Goal: Information Seeking & Learning: Learn about a topic

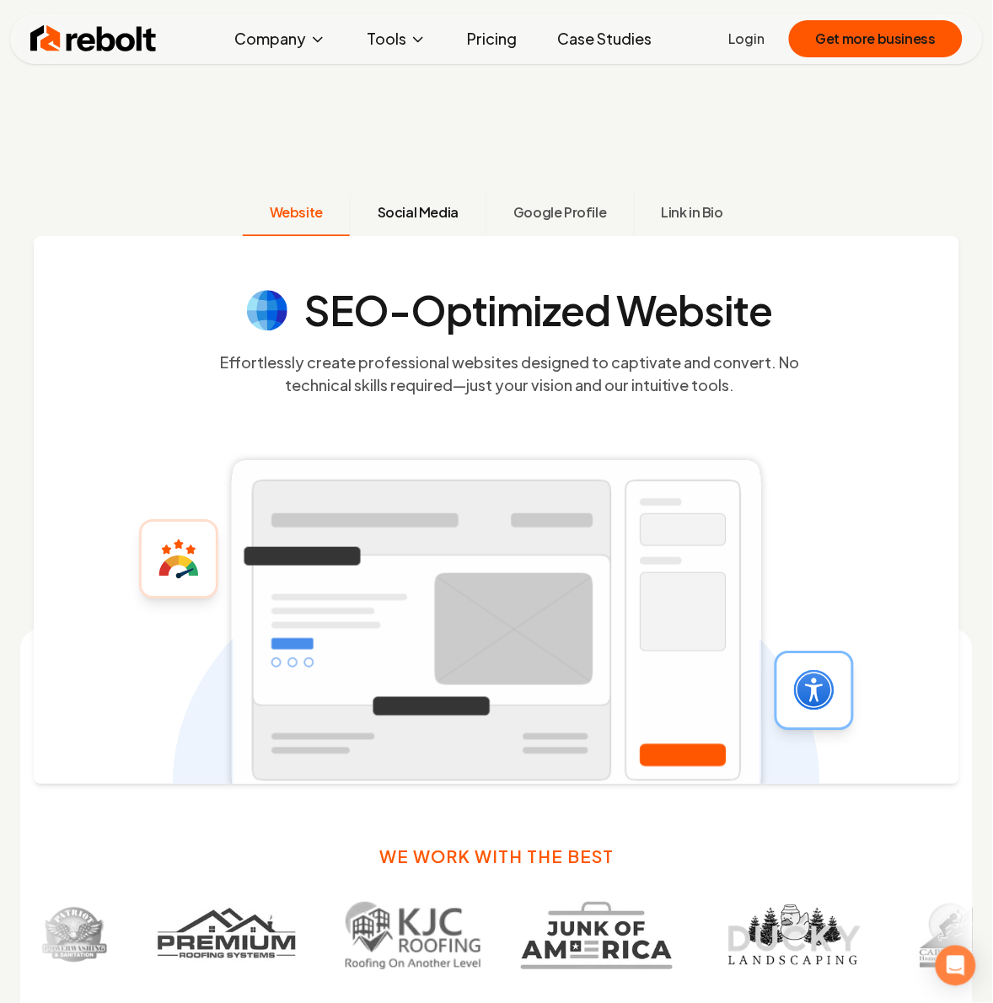
click at [420, 212] on span "Social Media" at bounding box center [418, 212] width 81 height 20
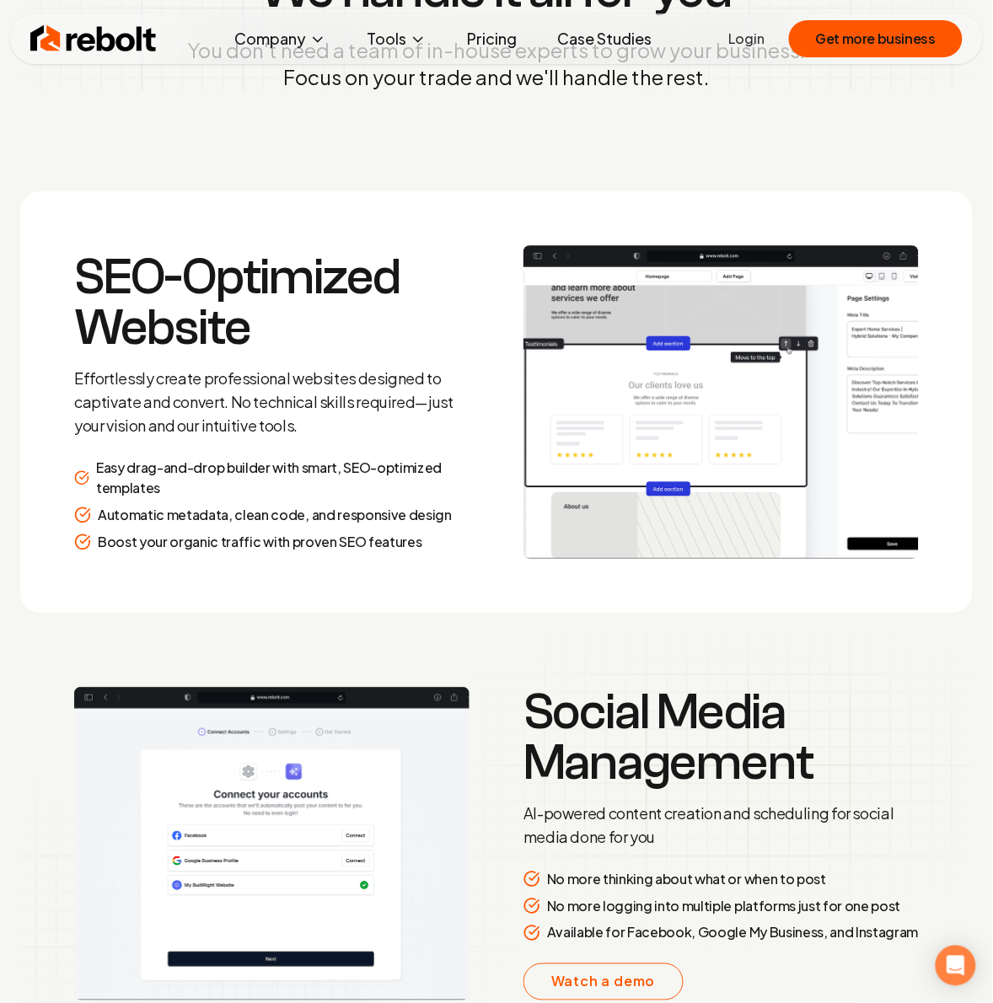
scroll to position [2428, 0]
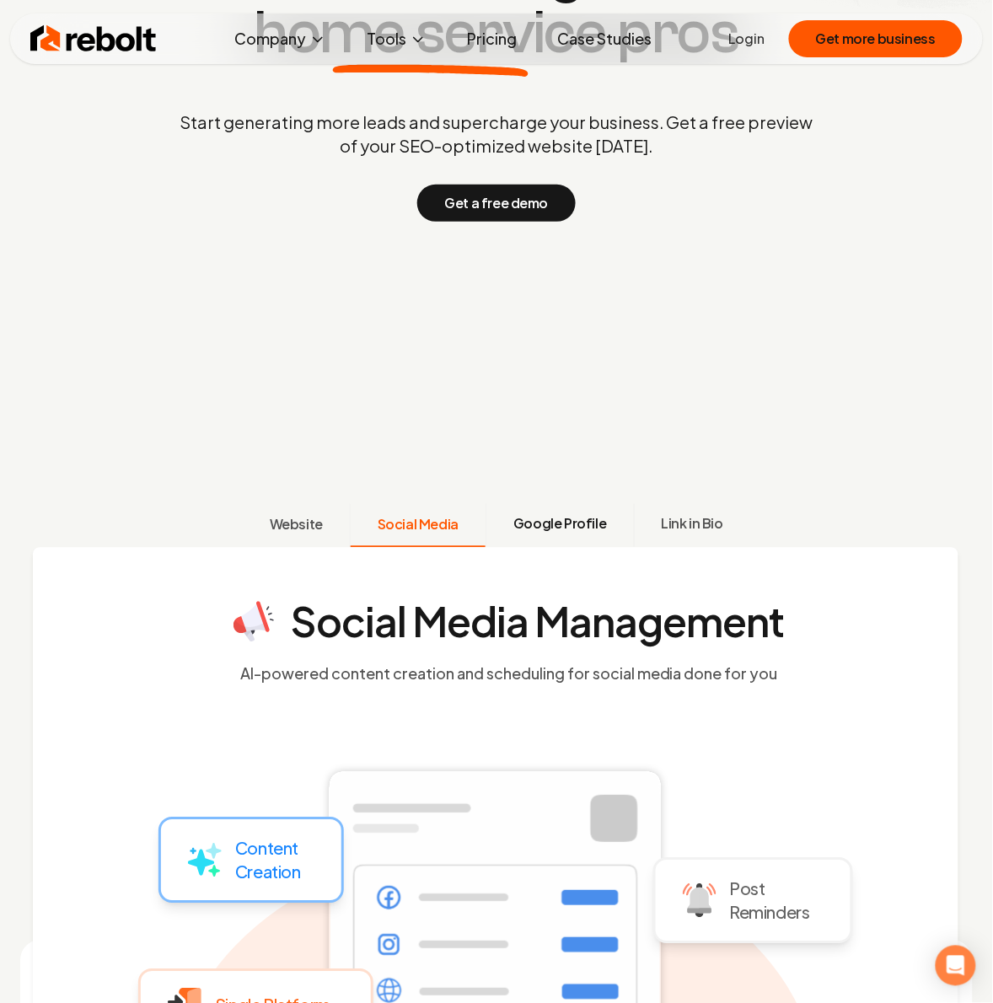
click at [536, 520] on span "Google Profile" at bounding box center [559, 524] width 93 height 20
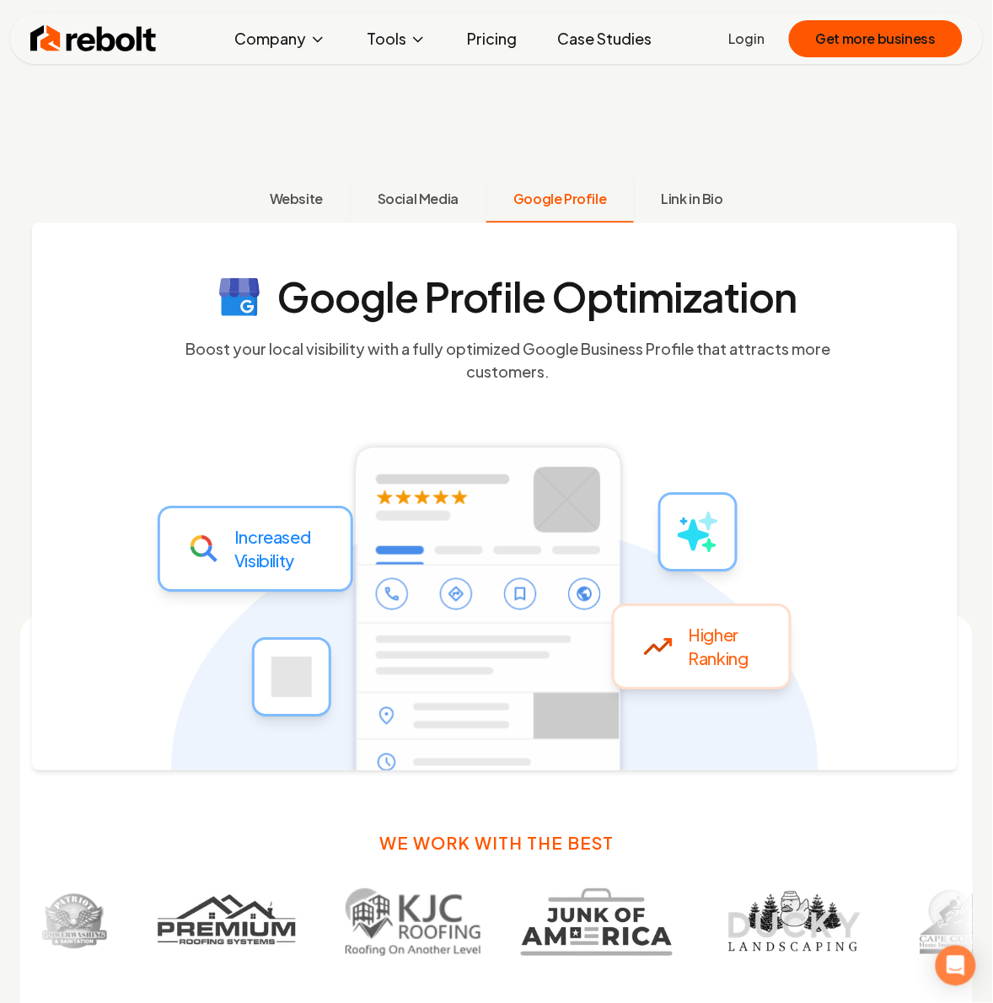
scroll to position [742, 0]
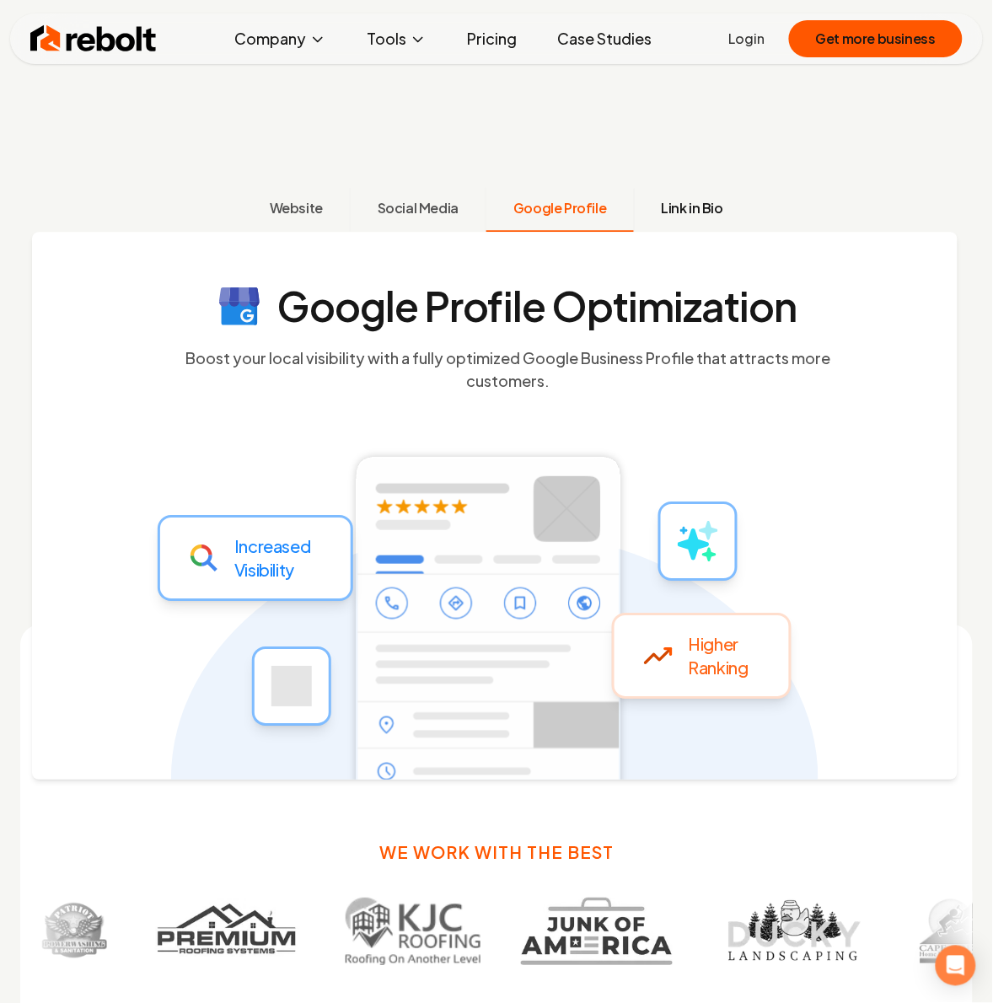
click at [681, 217] on span "Link in Bio" at bounding box center [693, 208] width 62 height 20
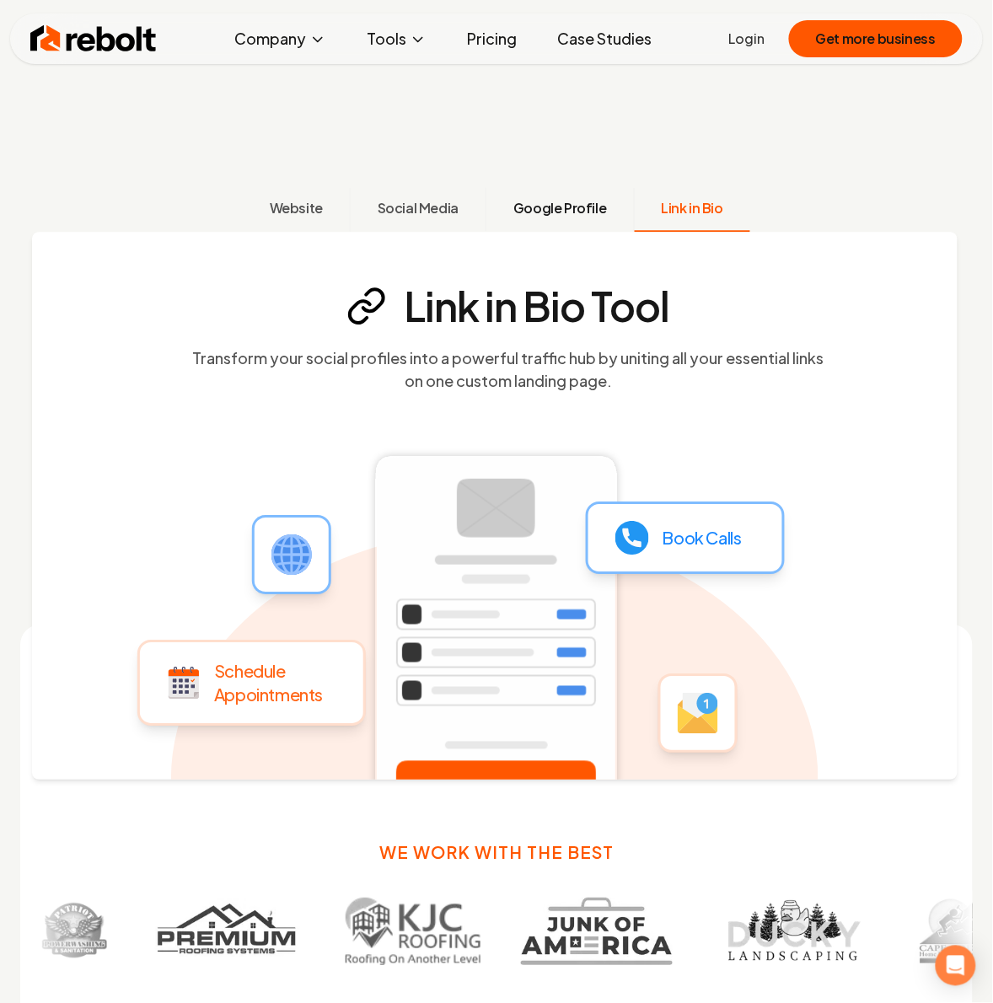
click at [524, 213] on span "Google Profile" at bounding box center [559, 208] width 93 height 20
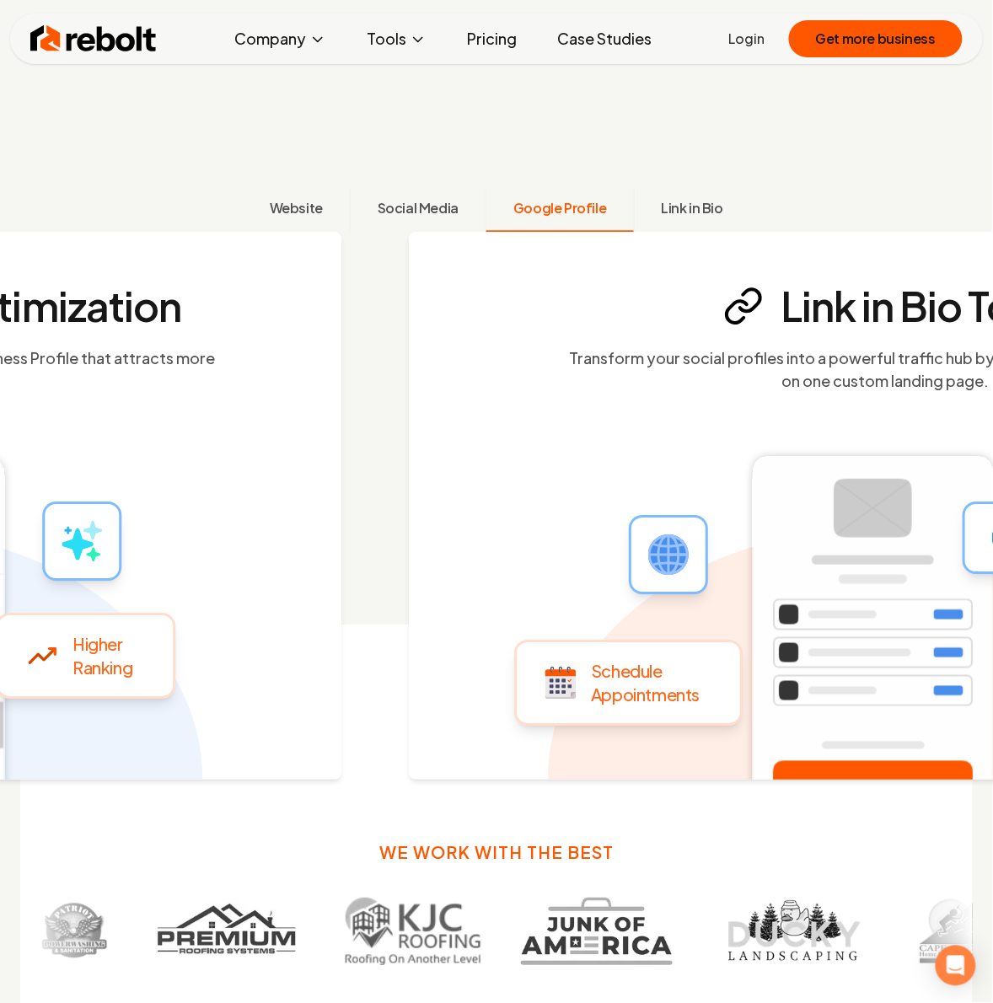
scroll to position [847, 0]
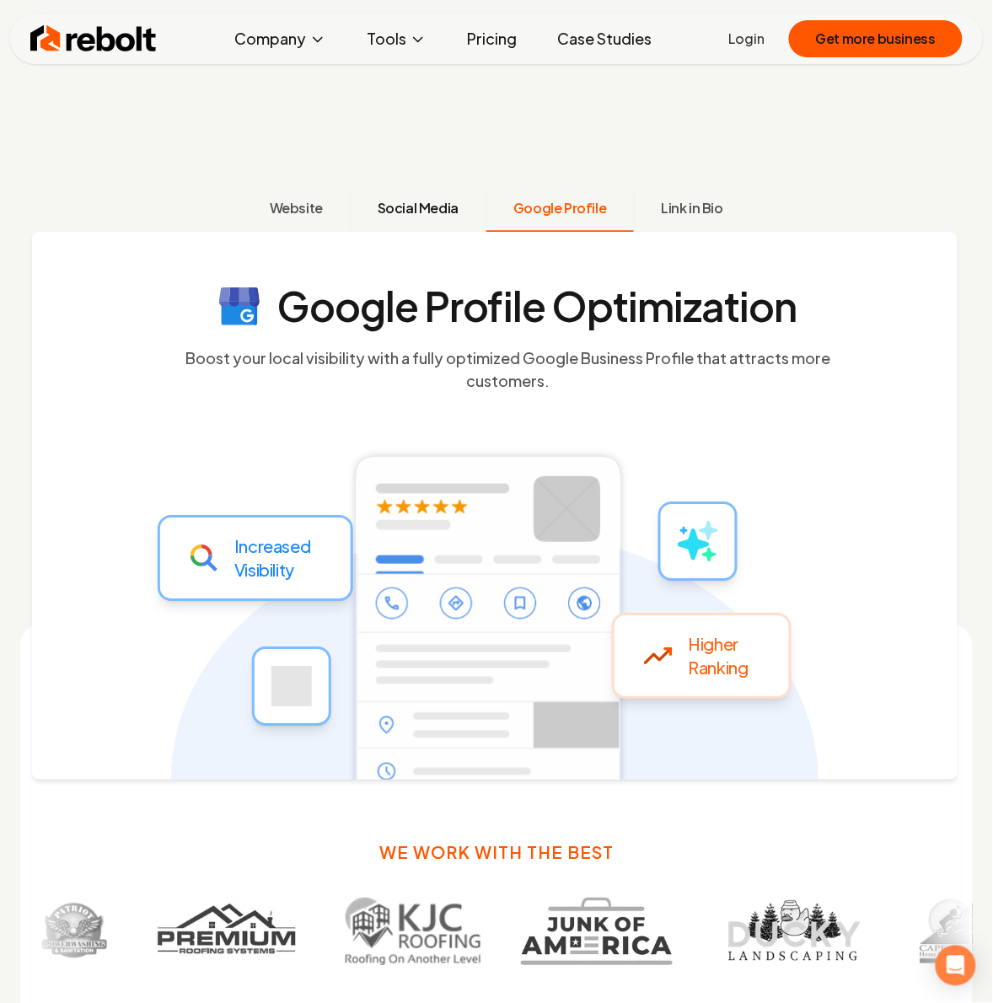
click at [452, 212] on span "Social Media" at bounding box center [418, 208] width 81 height 20
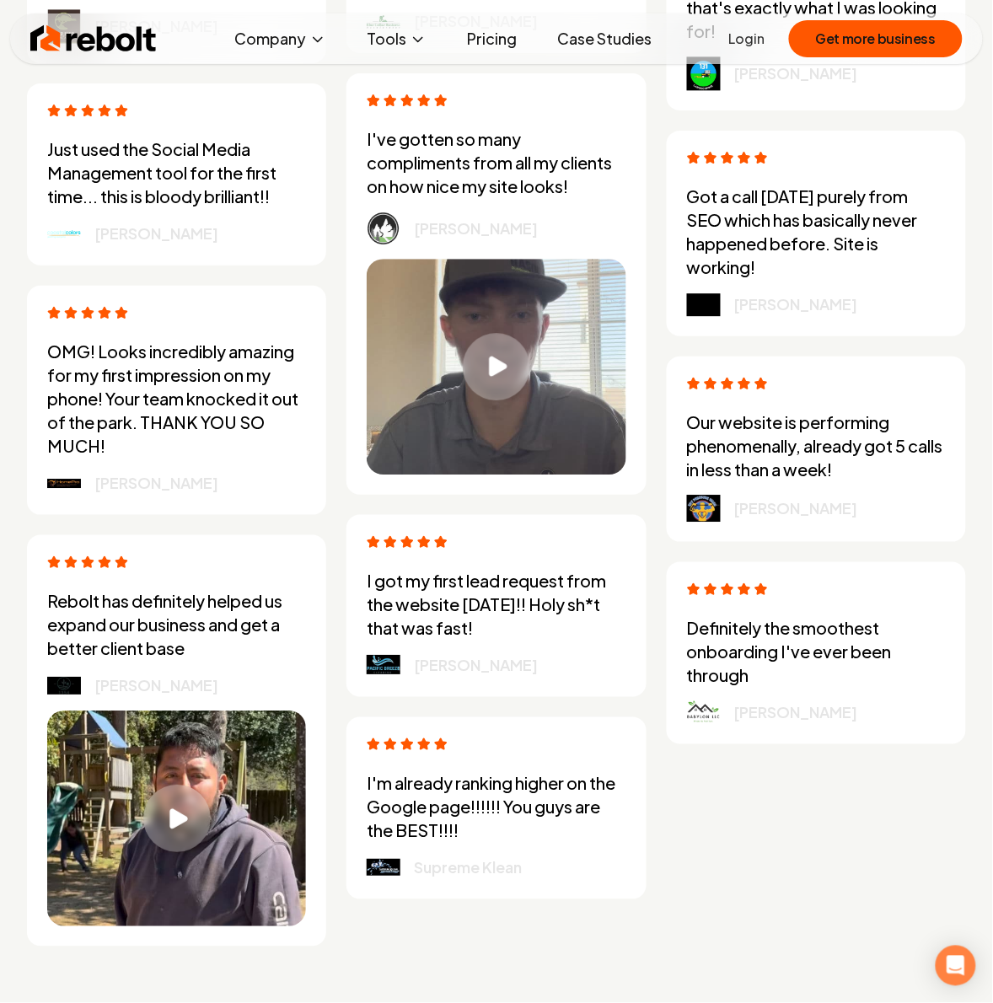
scroll to position [4759, 0]
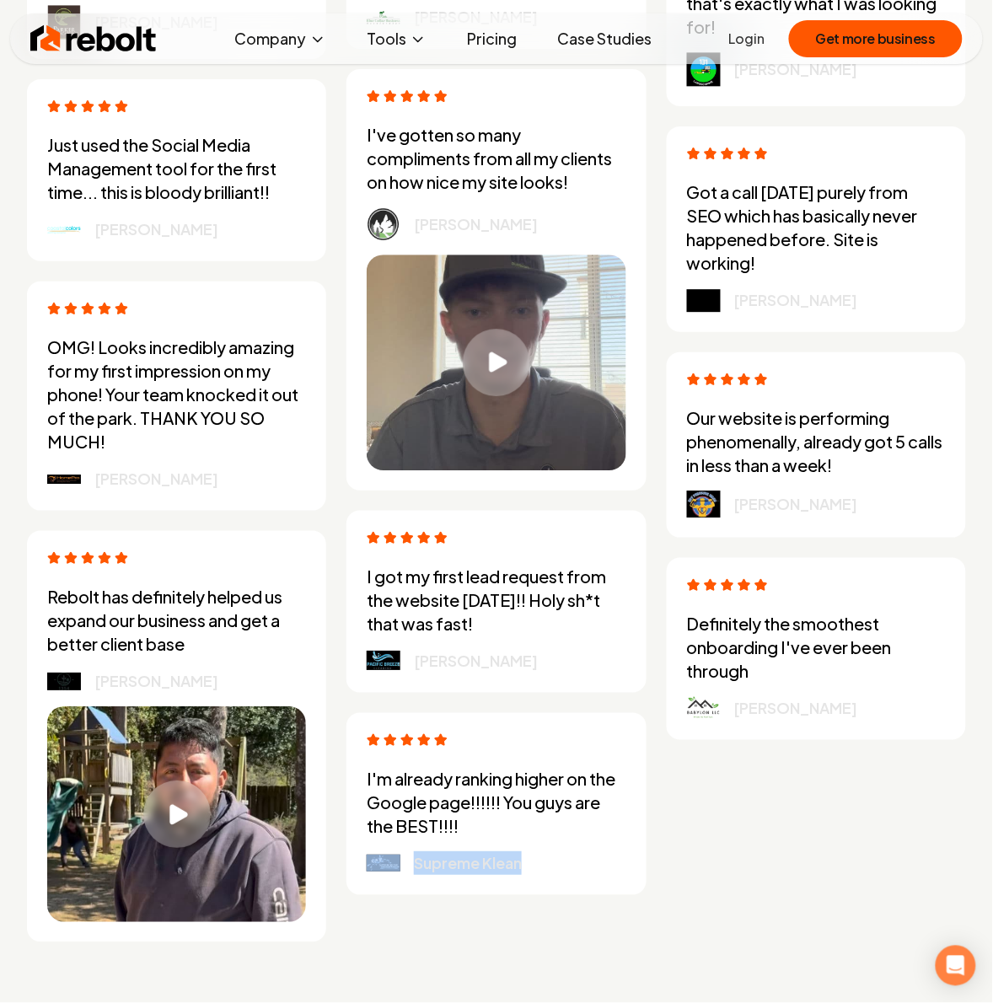
drag, startPoint x: 510, startPoint y: 869, endPoint x: 401, endPoint y: 864, distance: 108.9
click at [401, 864] on div "Supreme Klean" at bounding box center [496, 863] width 259 height 24
copy div "Supreme Klean"
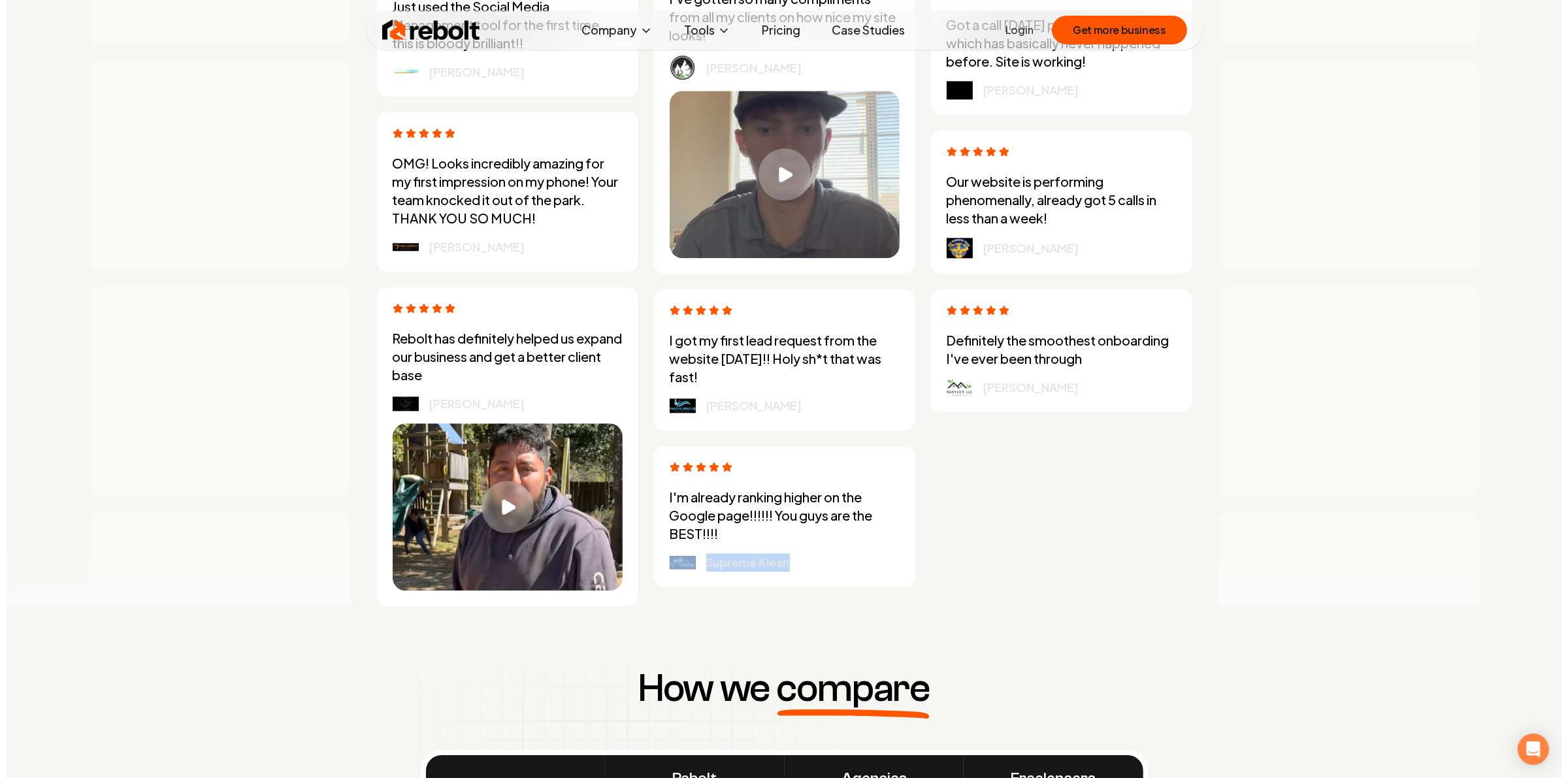
scroll to position [3894, 0]
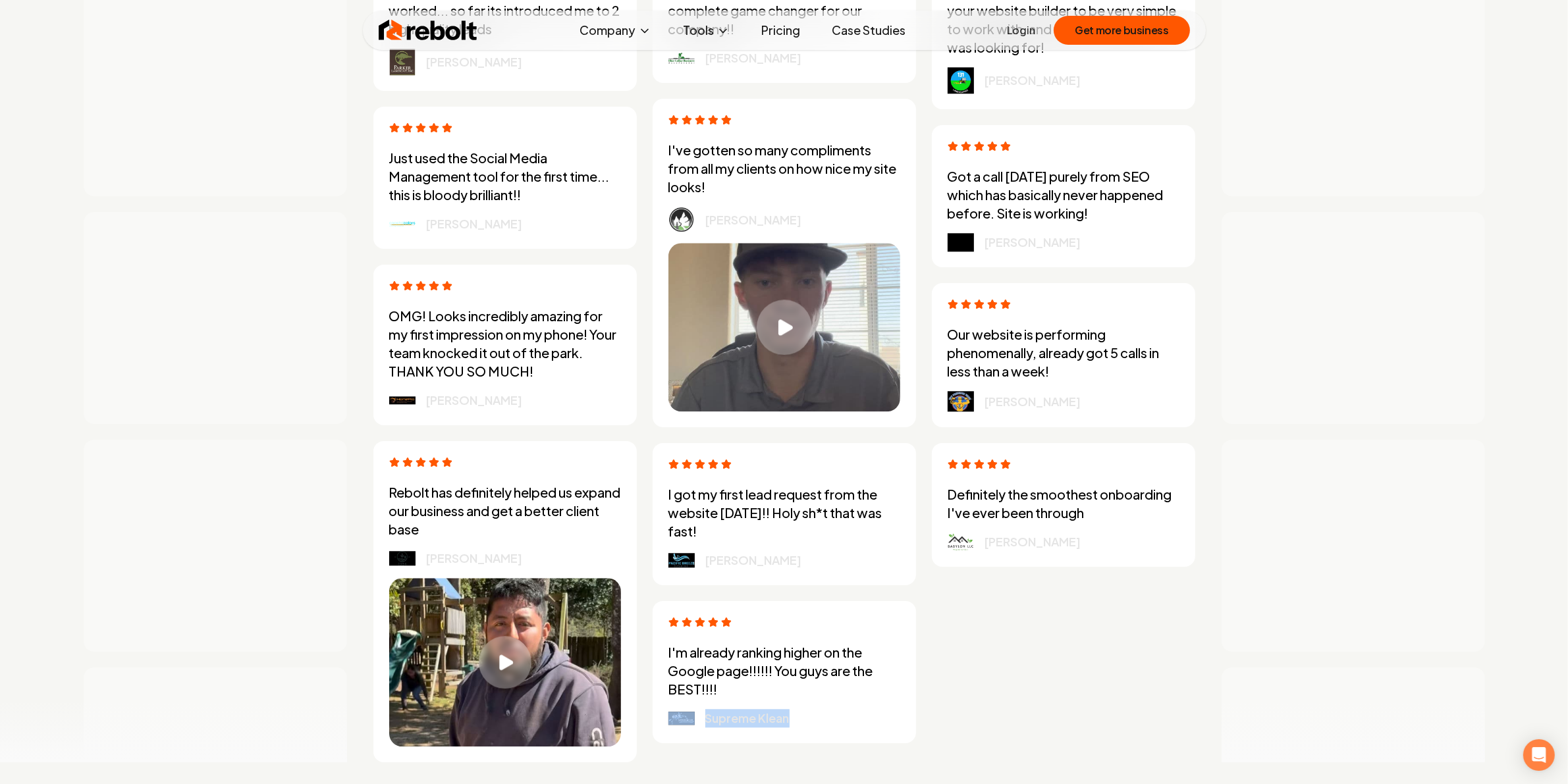
click at [770, 320] on div "Play video" at bounding box center [784, 327] width 55 height 55
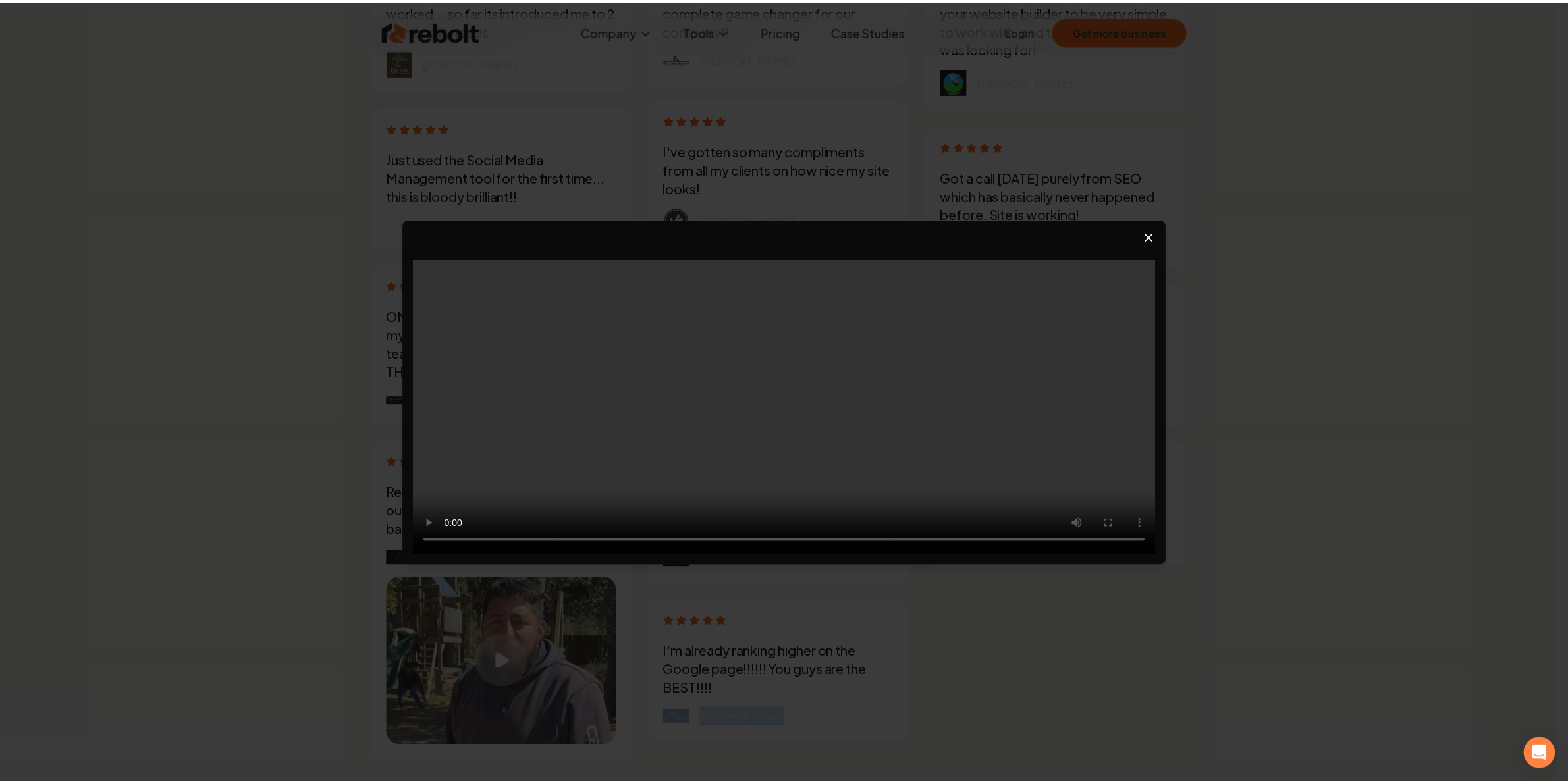
scroll to position [0, 0]
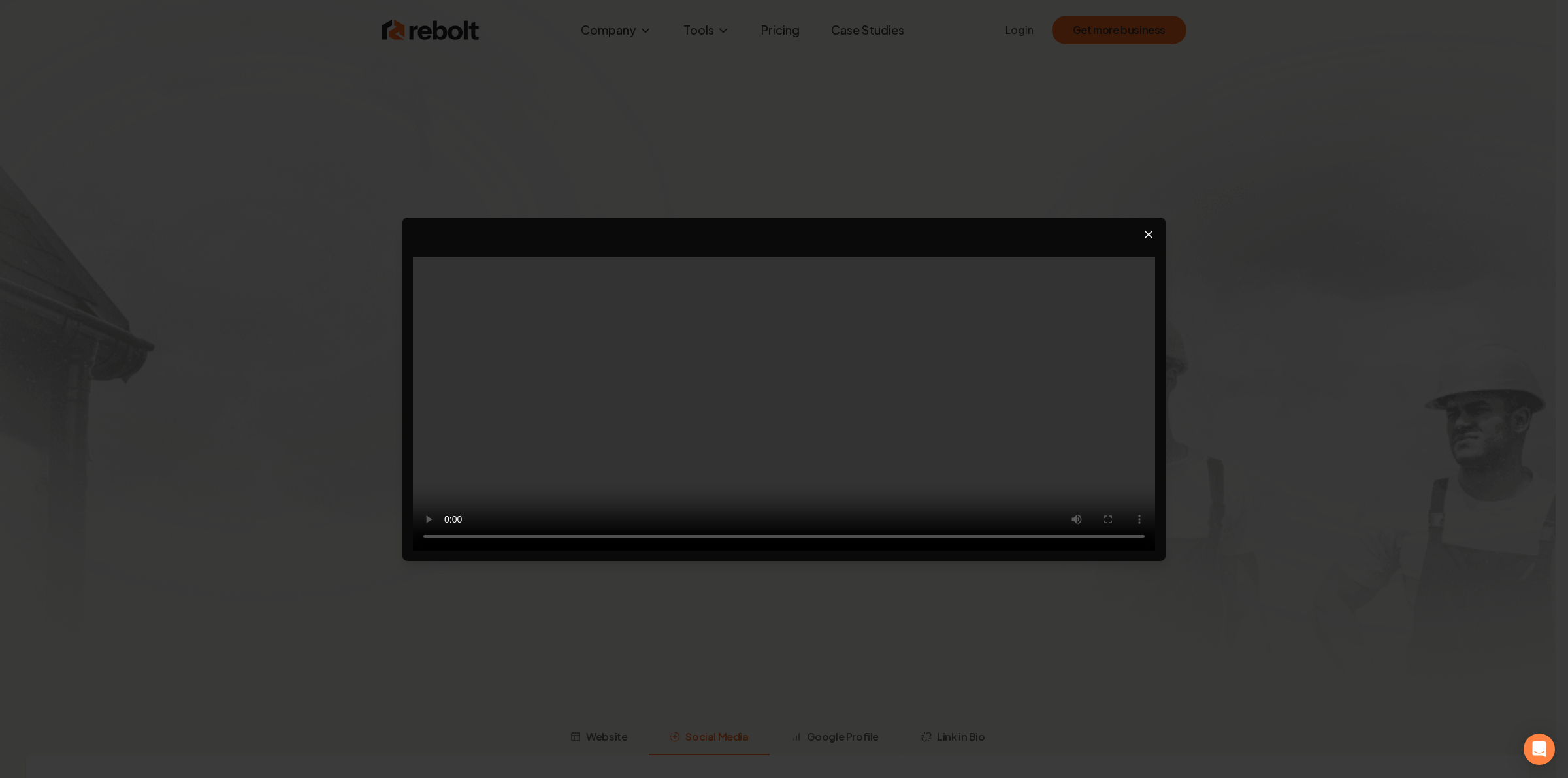
click at [769, 228] on icon "Close video player" at bounding box center [1149, 234] width 13 height 13
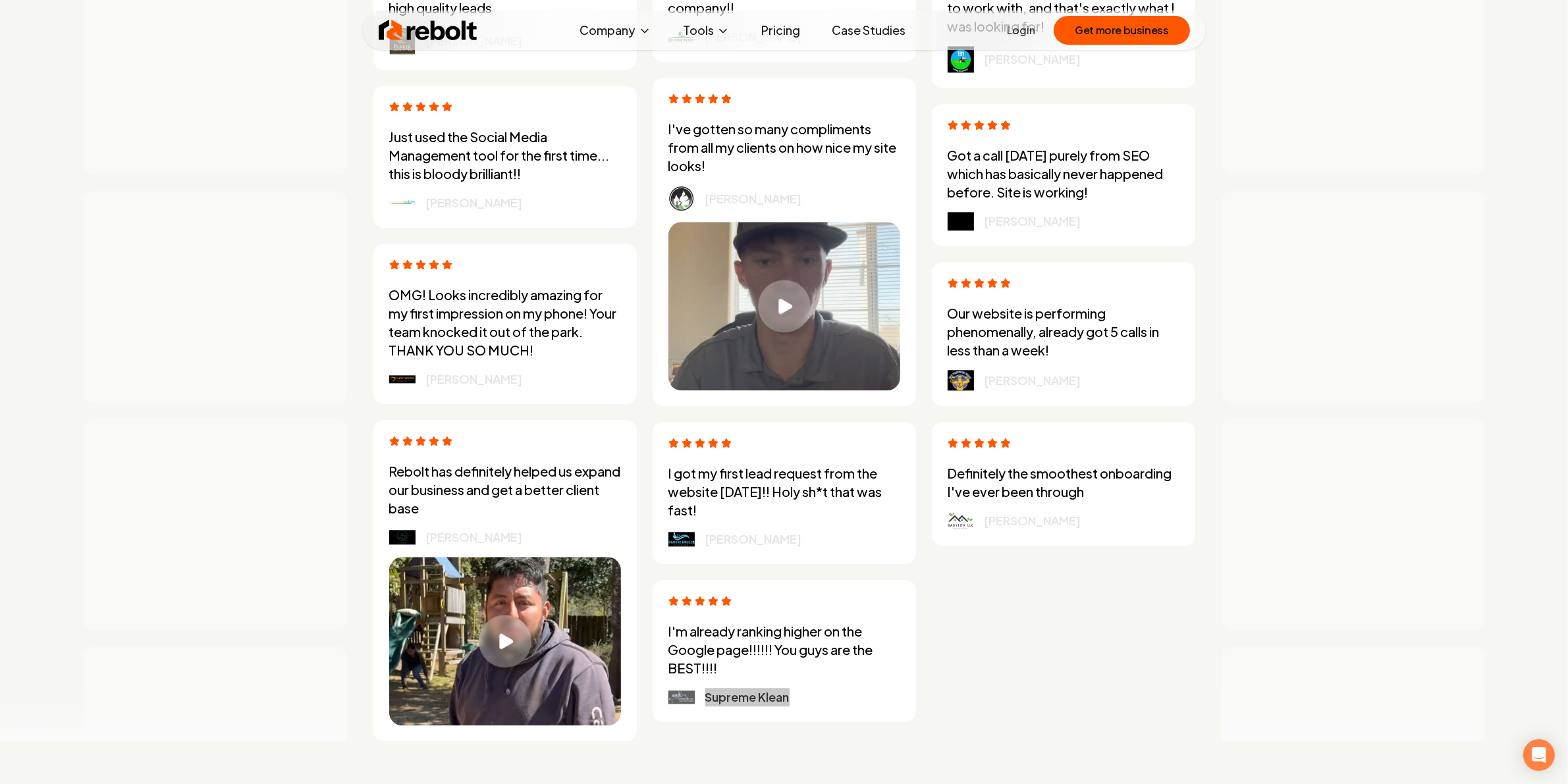
scroll to position [3950, 0]
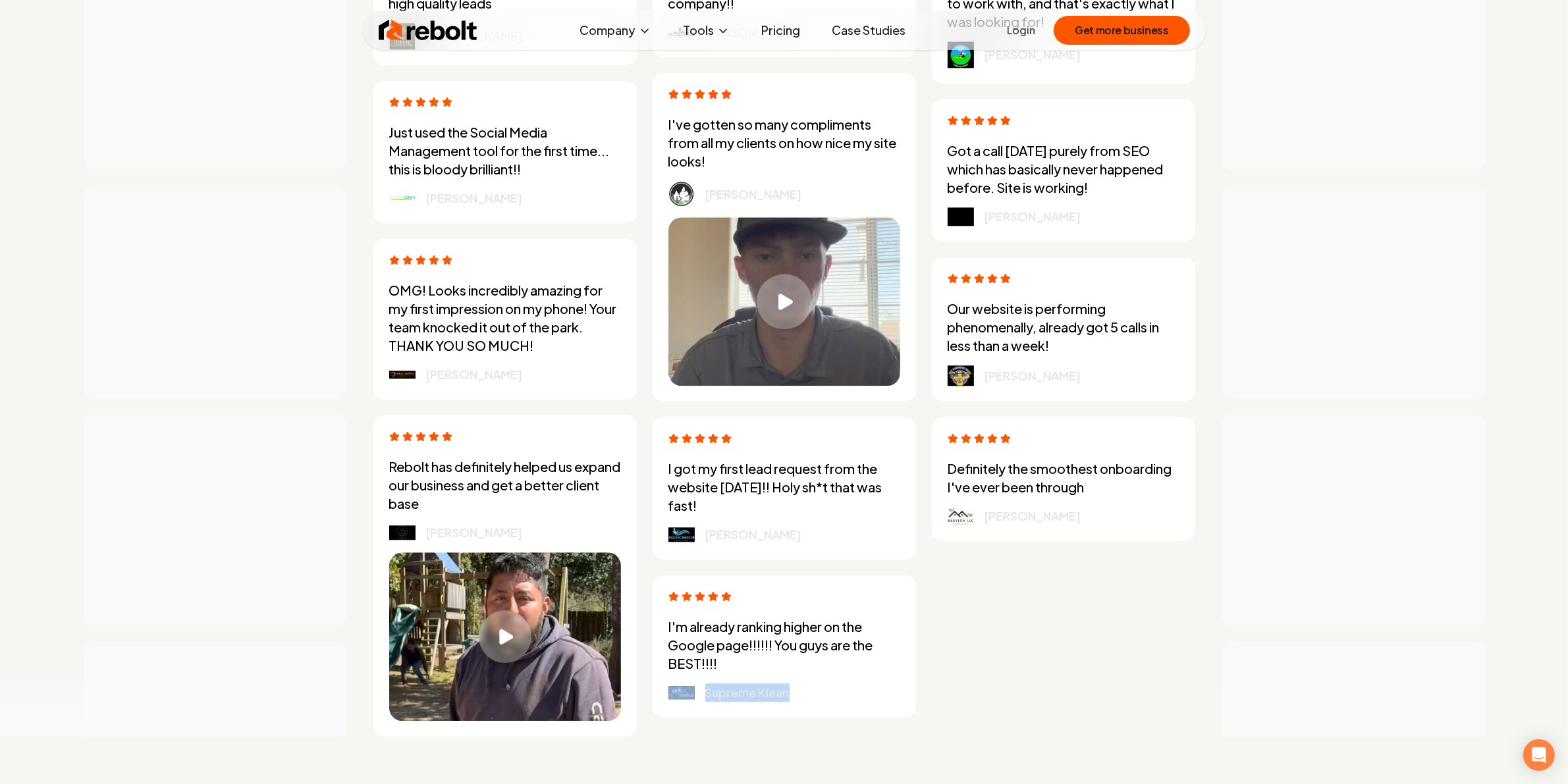
click at [775, 296] on icon "Play video" at bounding box center [785, 301] width 15 height 16
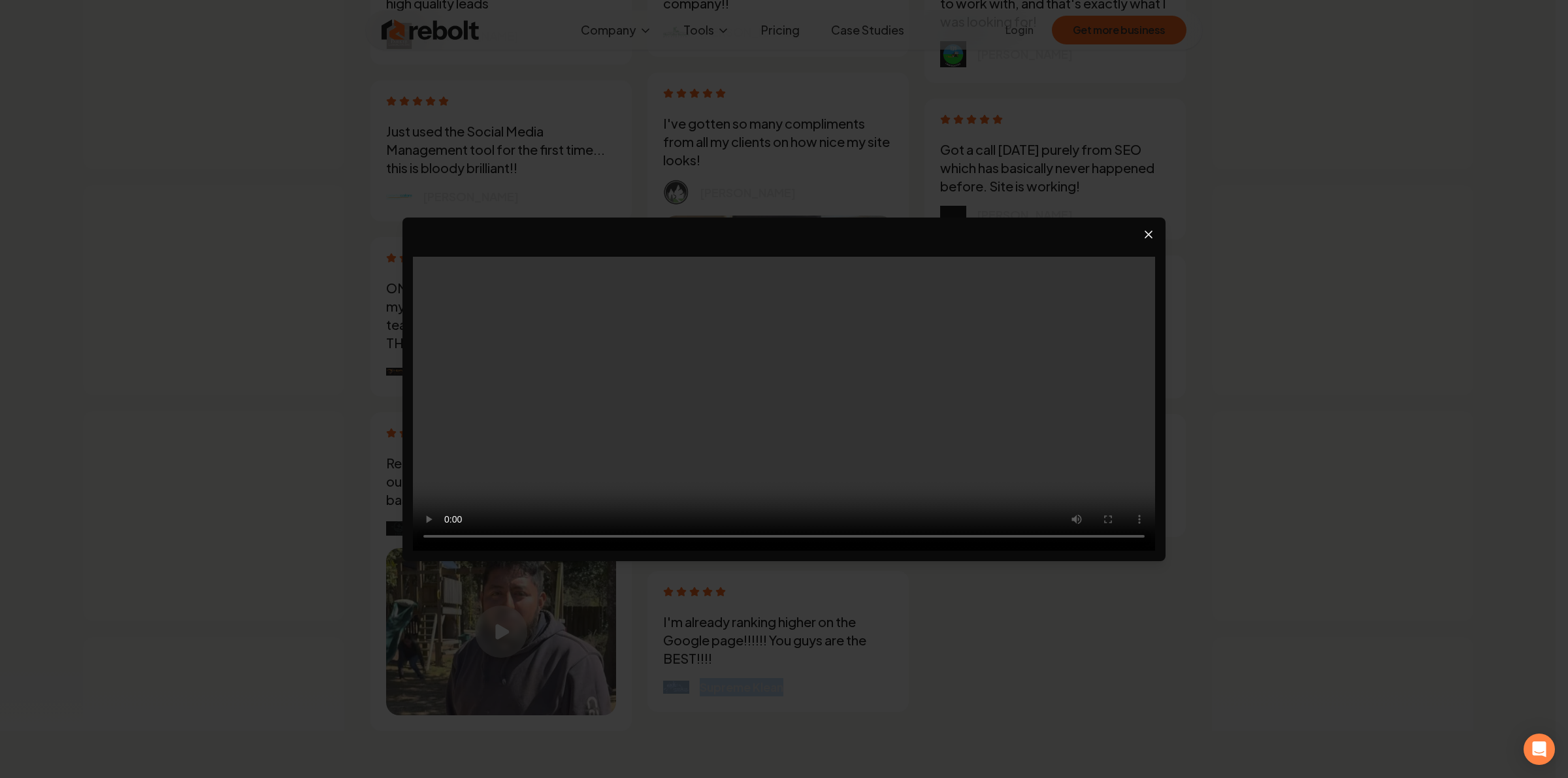
click at [769, 234] on icon "Close video player" at bounding box center [1149, 234] width 6 height 6
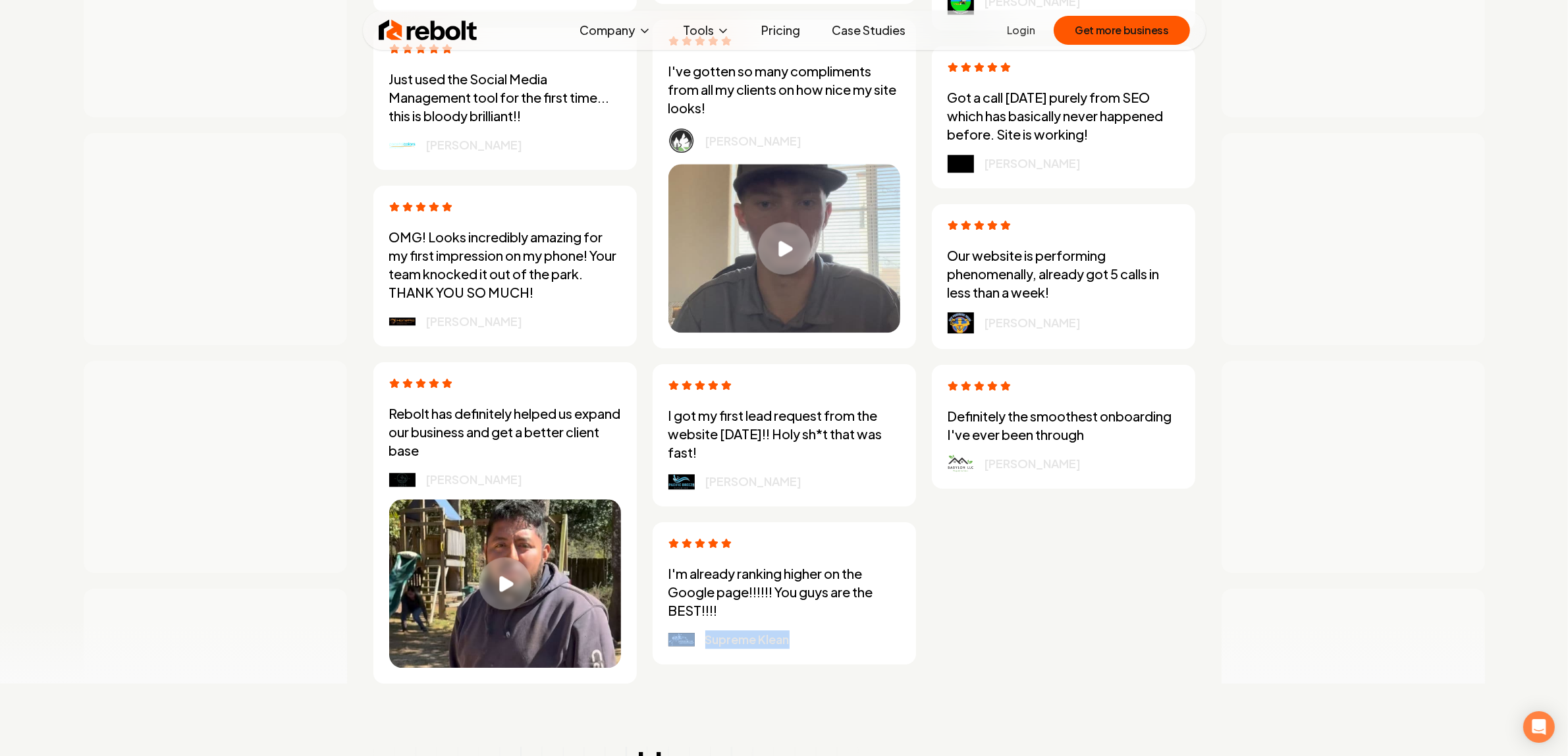
scroll to position [4007, 0]
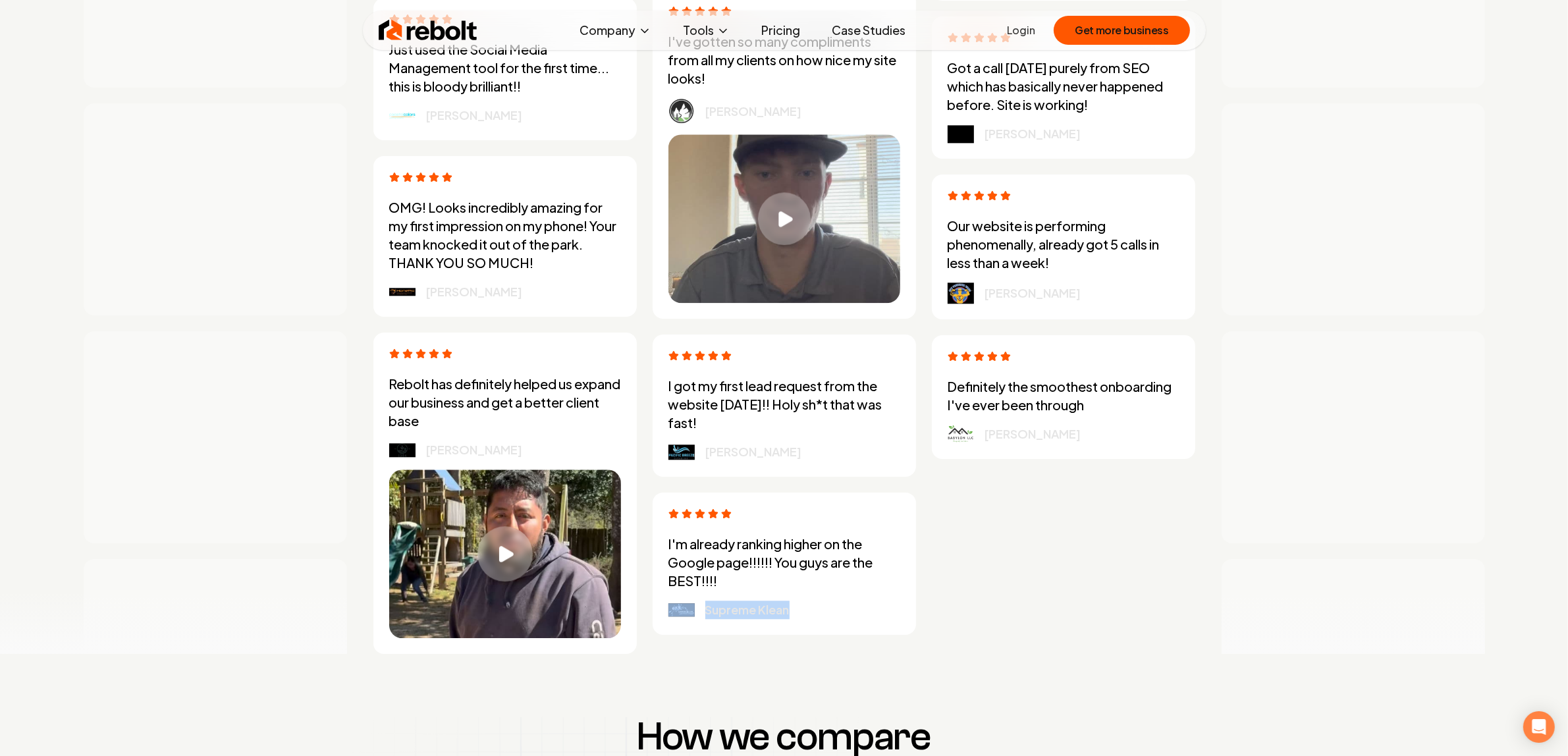
click at [491, 547] on div "Play video" at bounding box center [505, 554] width 55 height 55
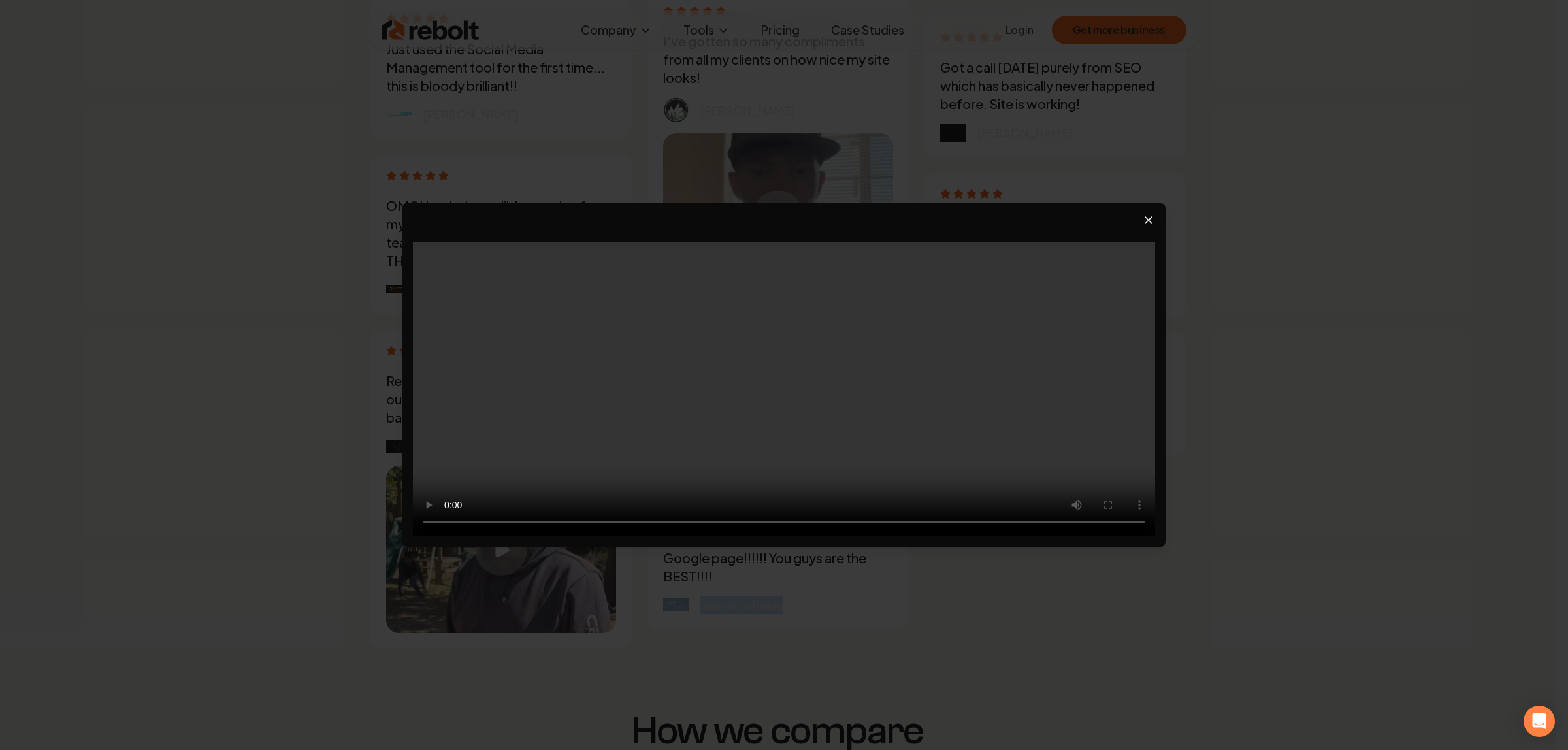
click at [769, 217] on icon "Close video player" at bounding box center [1149, 220] width 13 height 13
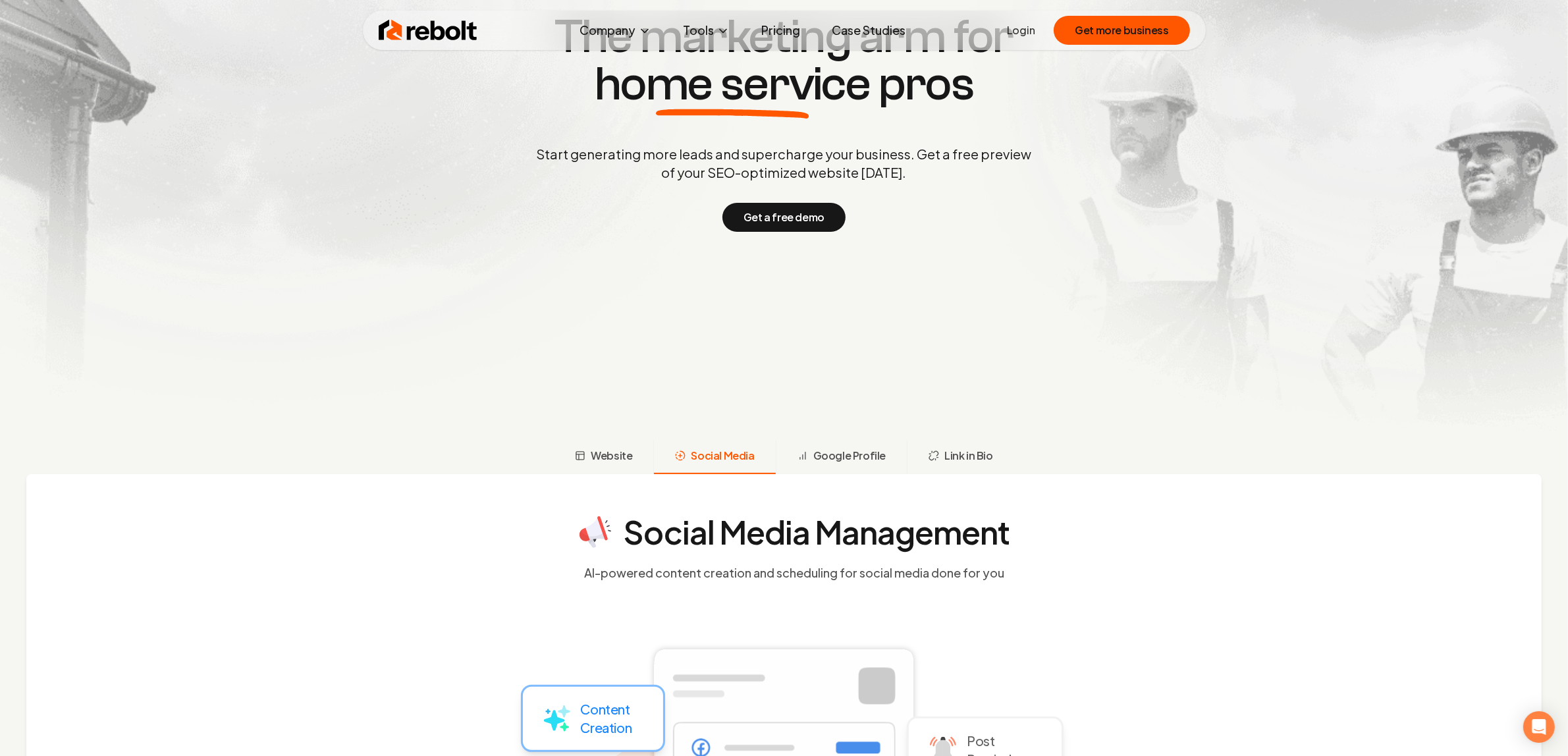
scroll to position [57, 0]
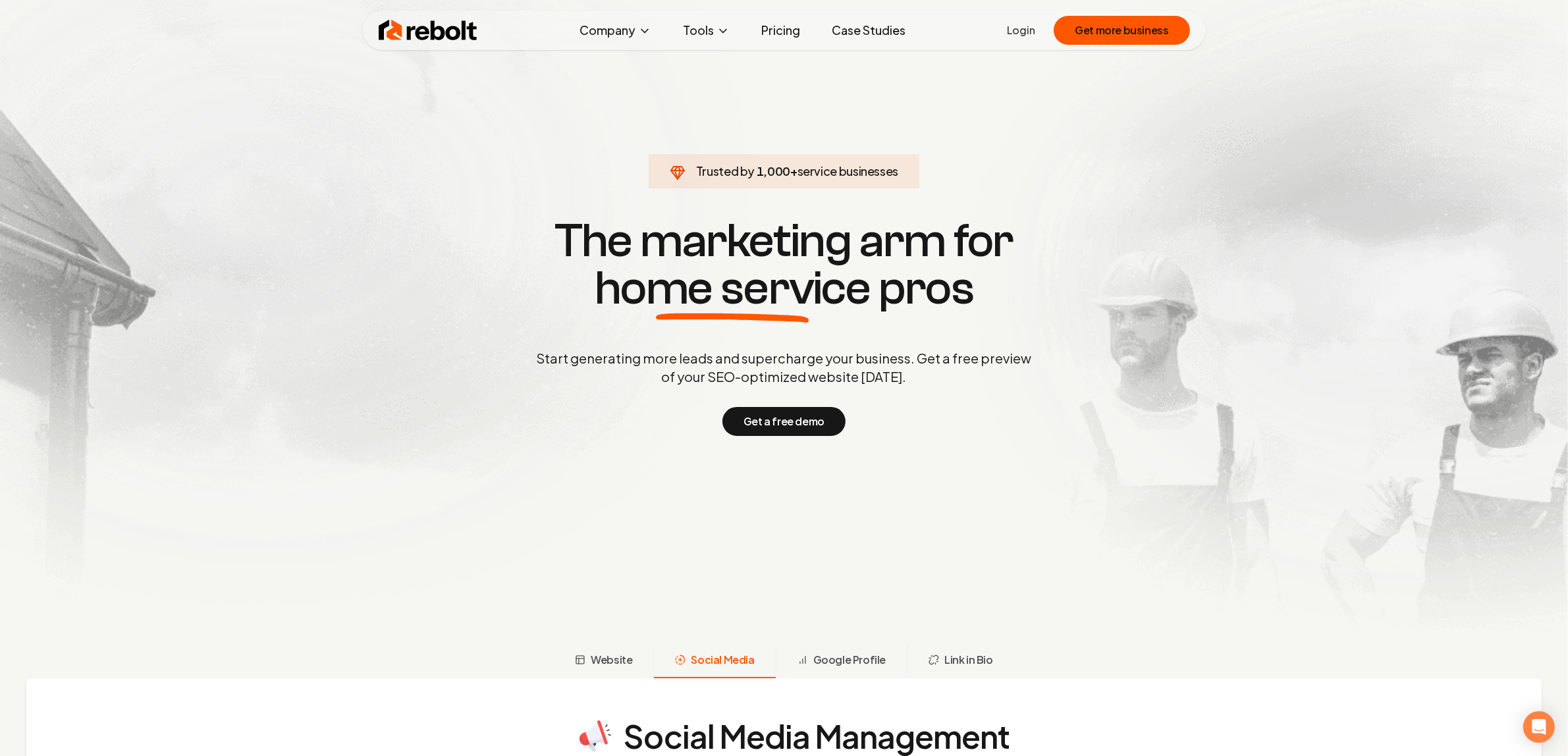
click at [775, 34] on link "Case Studies" at bounding box center [868, 30] width 95 height 27
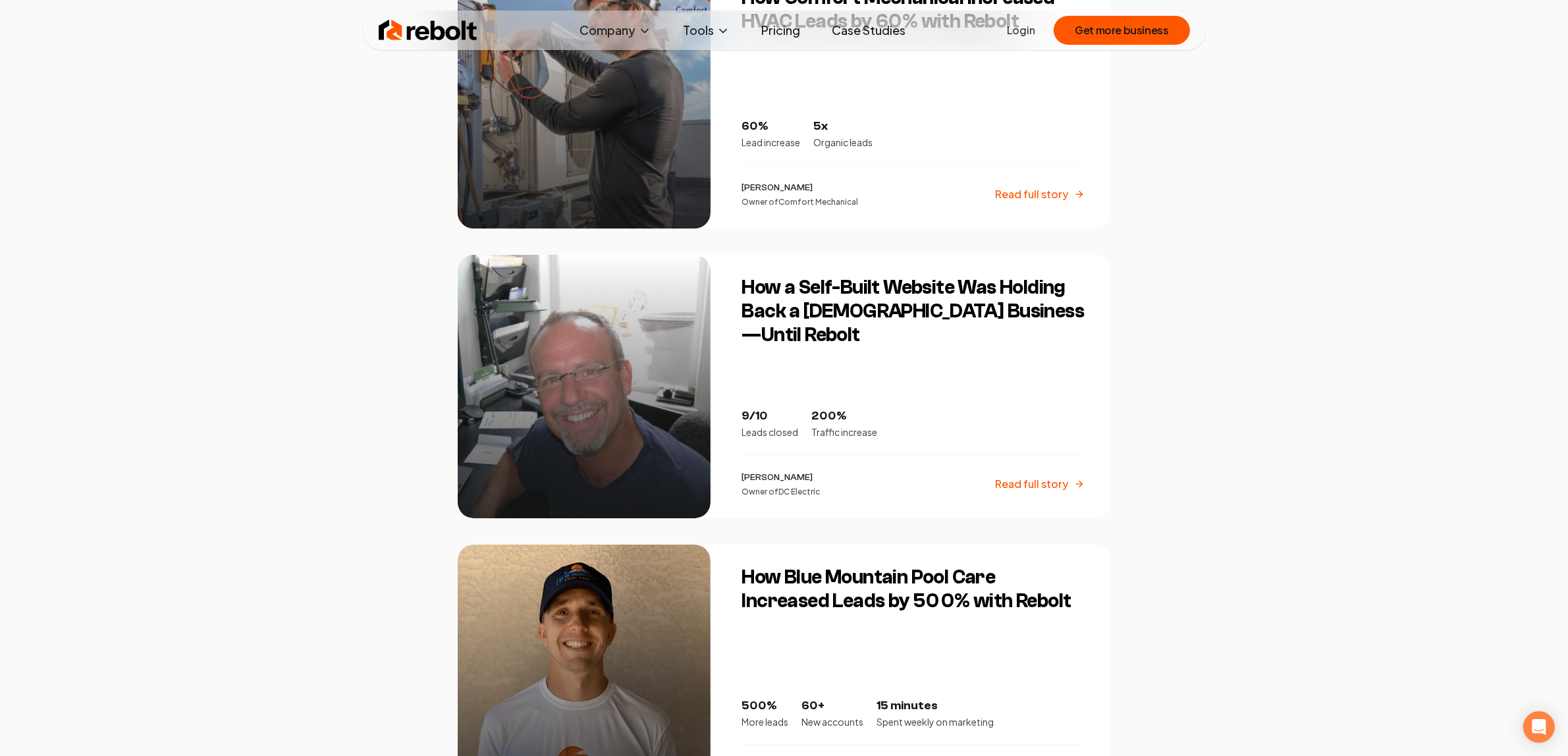
scroll to position [1235, 0]
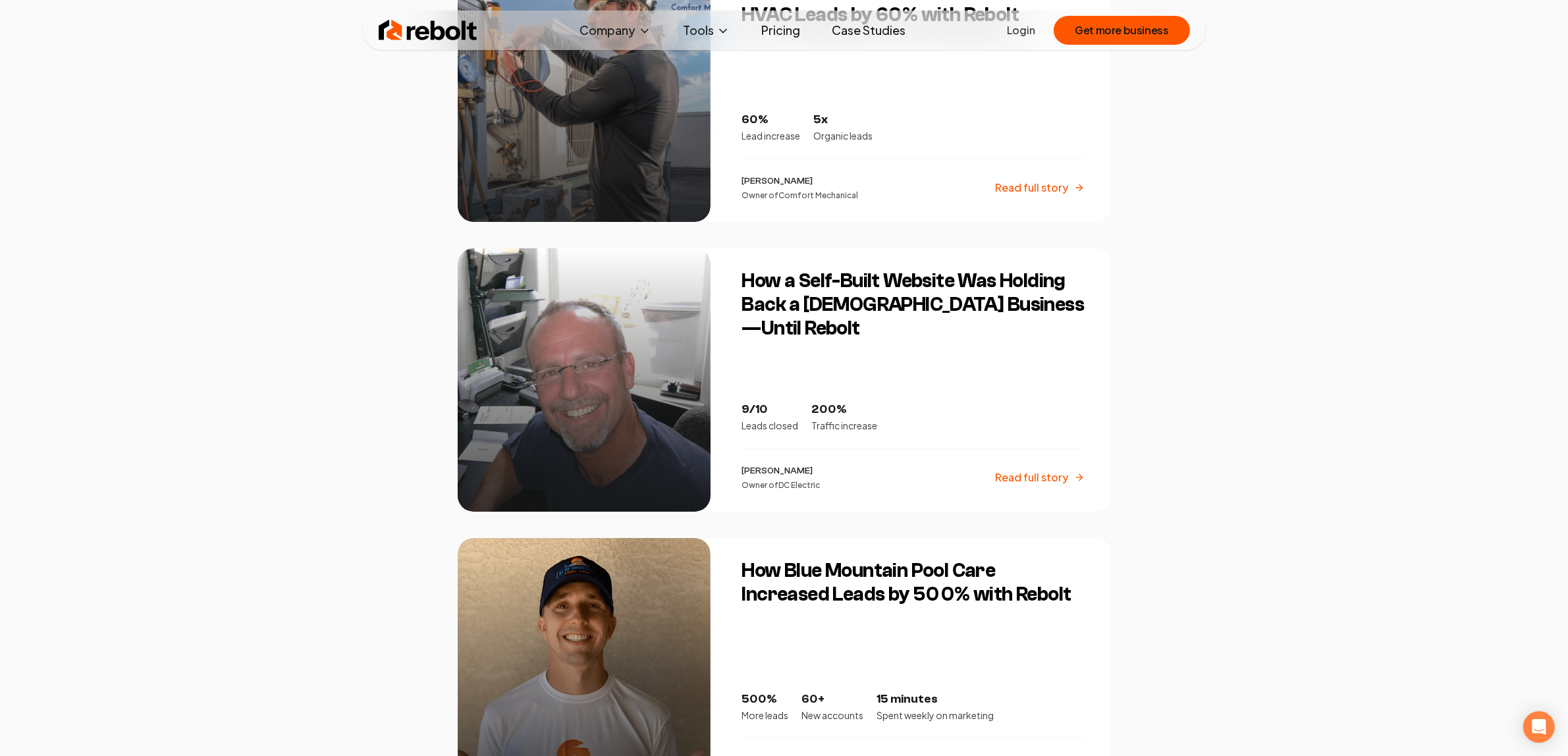
click at [591, 369] on div at bounding box center [584, 380] width 253 height 263
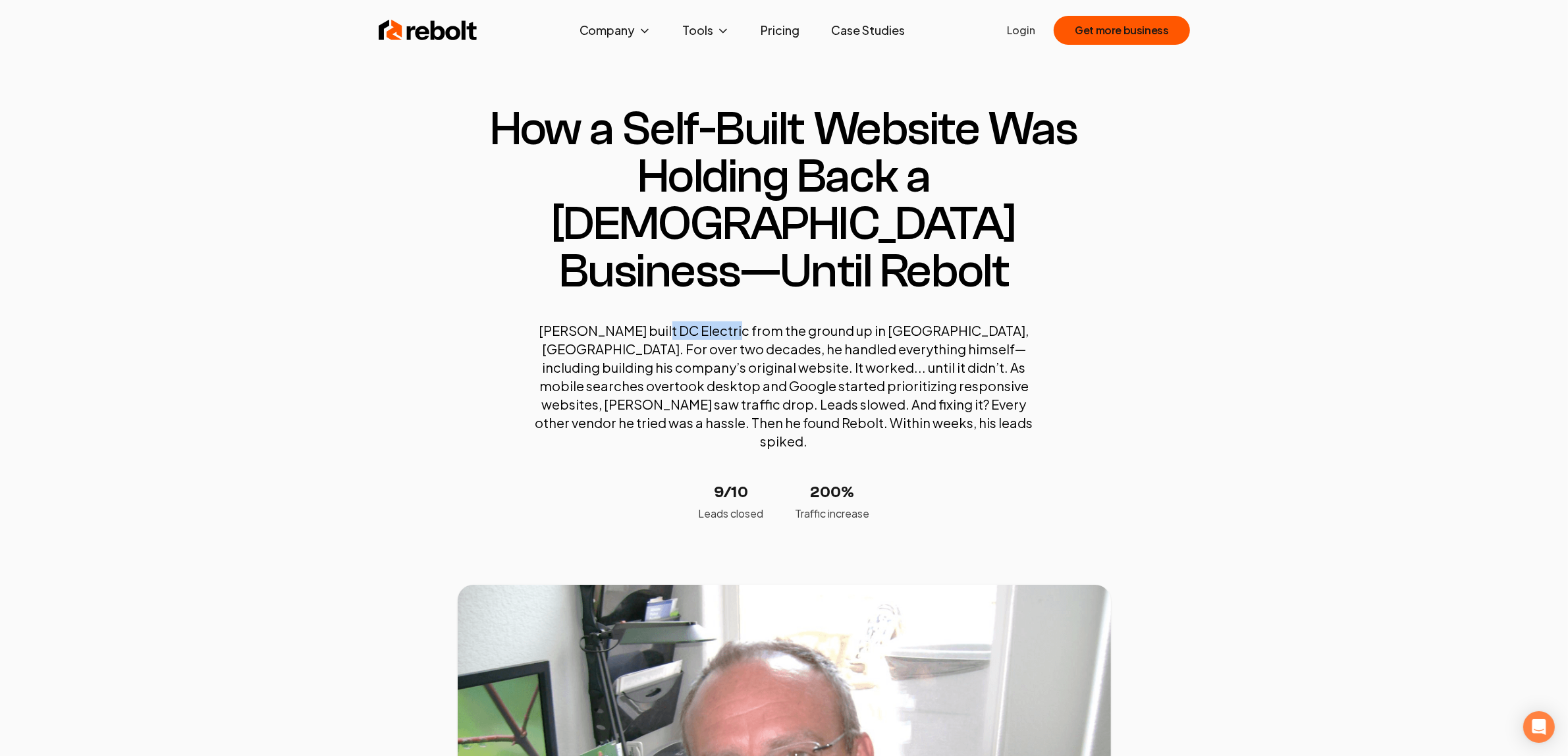
drag, startPoint x: 659, startPoint y: 279, endPoint x: 732, endPoint y: 281, distance: 73.0
click at [732, 321] on p "[PERSON_NAME] built DC Electric from the ground up in [GEOGRAPHIC_DATA], [GEOGR…" at bounding box center [784, 385] width 501 height 129
copy p "DC Electric"
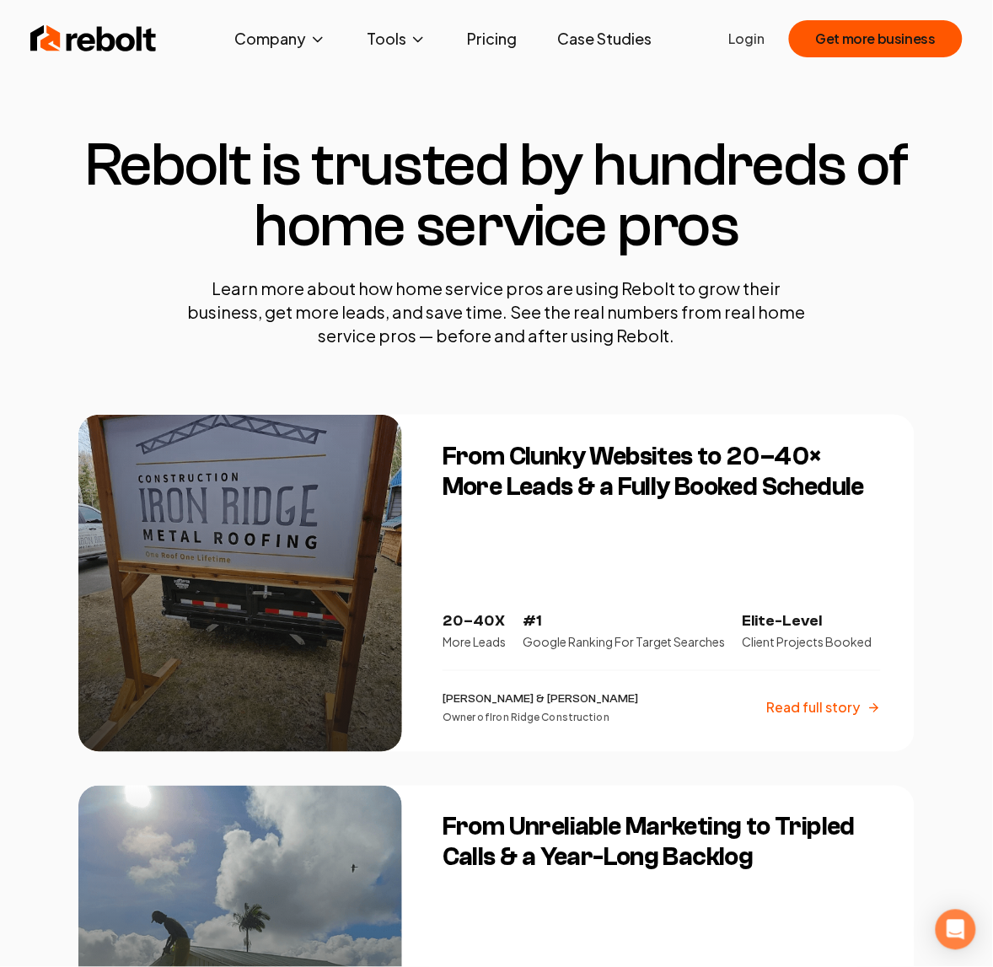
click at [95, 48] on img at bounding box center [93, 39] width 126 height 34
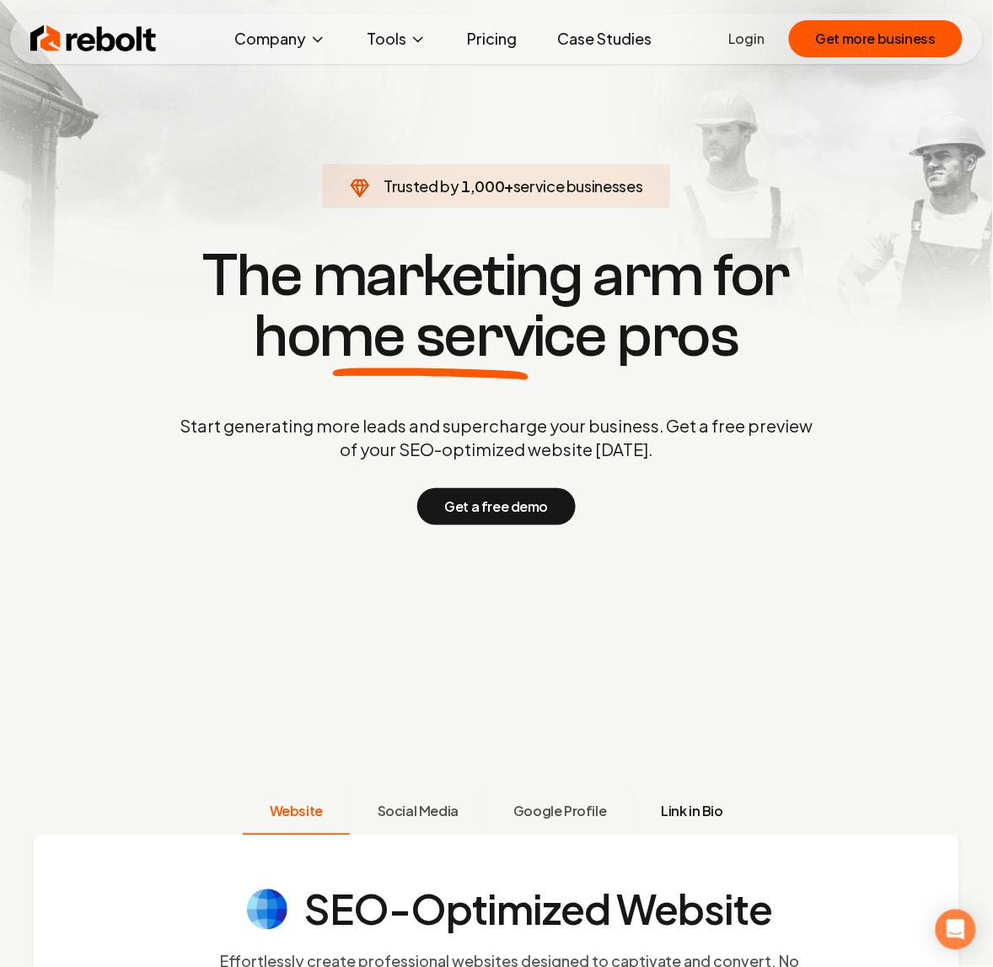
click at [681, 818] on span "Link in Bio" at bounding box center [693, 812] width 62 height 20
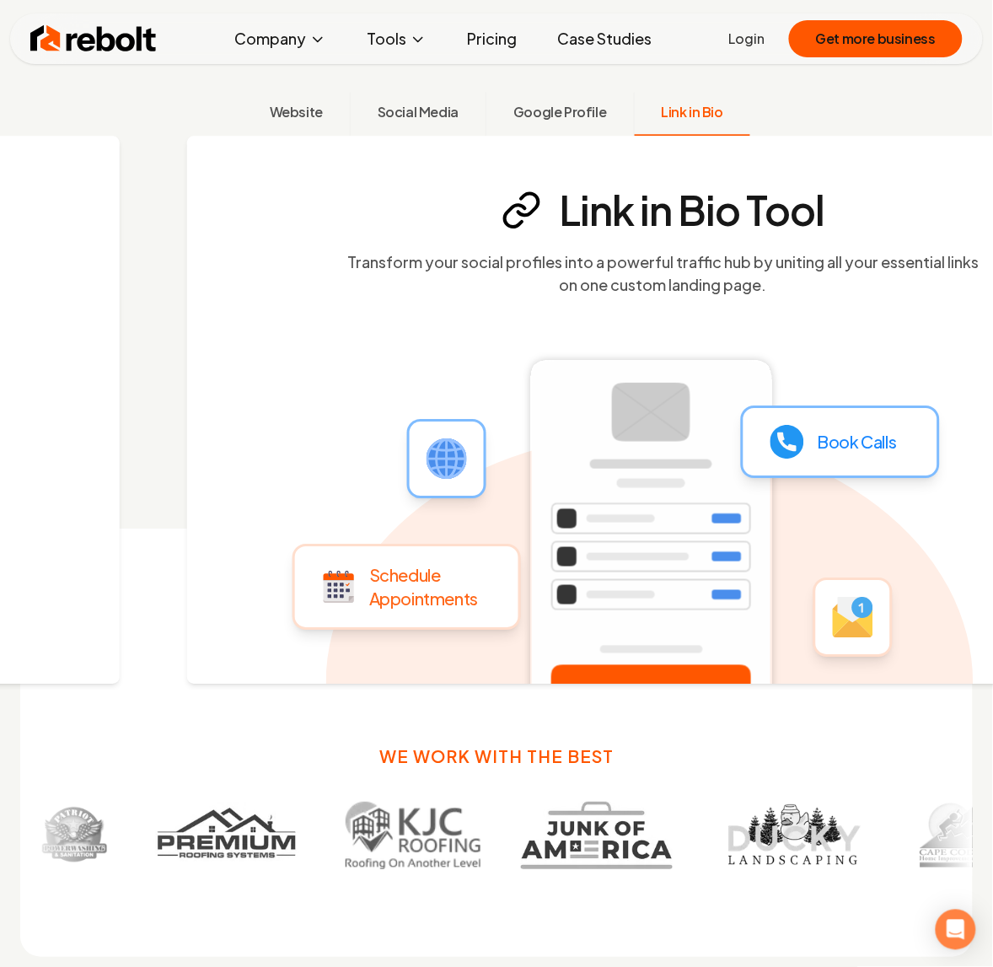
scroll to position [814, 0]
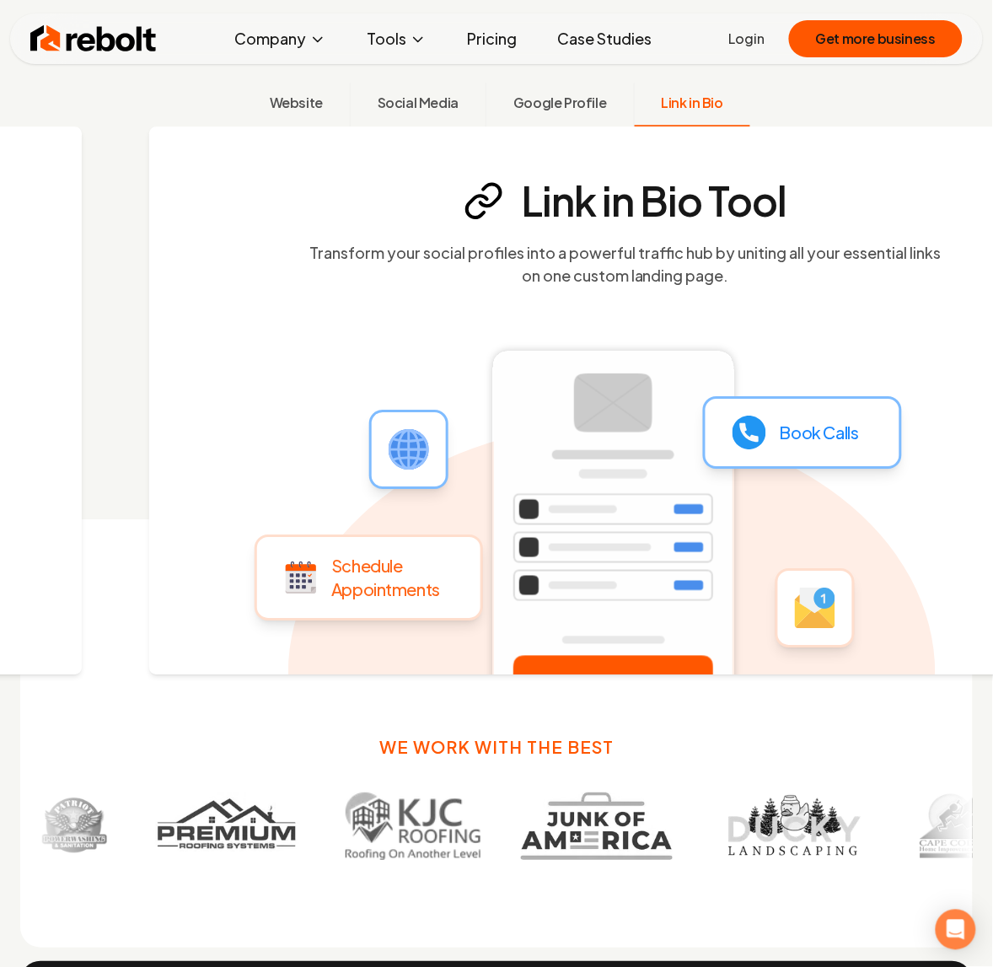
drag, startPoint x: 310, startPoint y: 180, endPoint x: 336, endPoint y: 217, distance: 45.6
click at [336, 217] on section "Link in Bio Tool Transform your social profiles into a powerful traffic hub by …" at bounding box center [625, 233] width 858 height 106
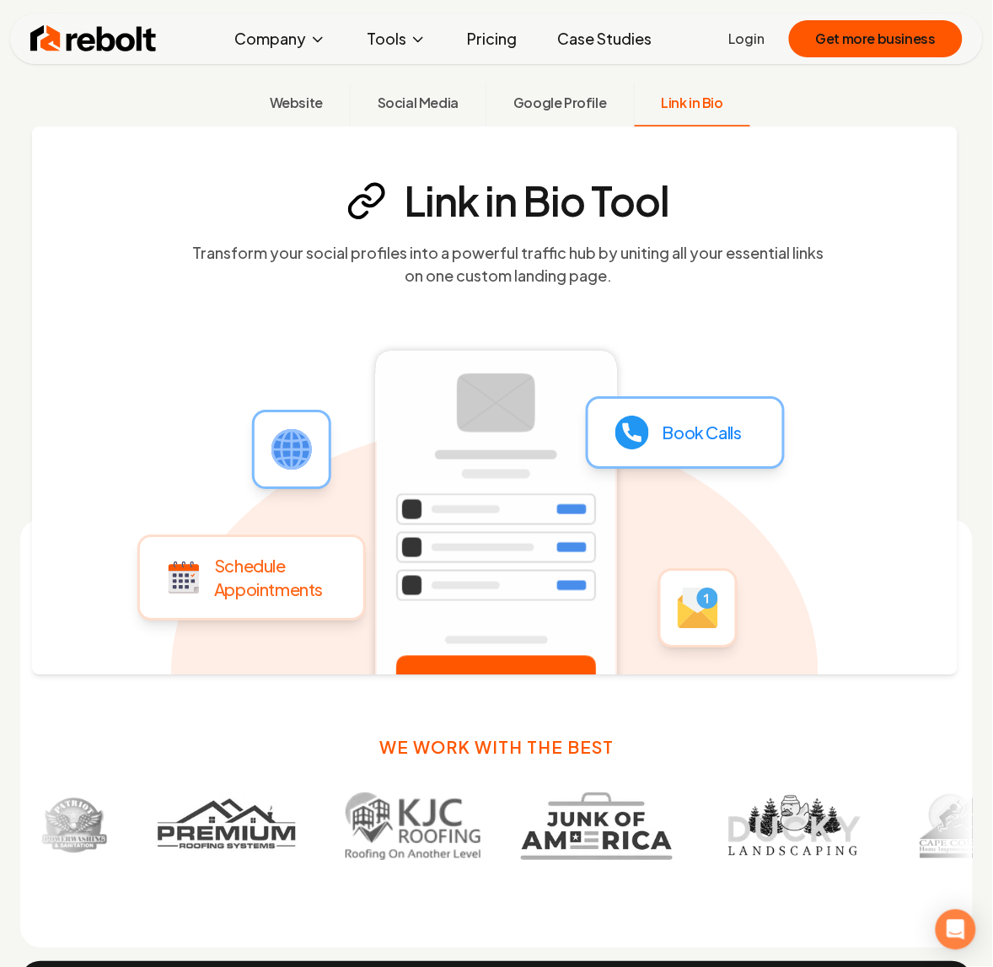
click at [486, 39] on link "Pricing" at bounding box center [492, 39] width 77 height 34
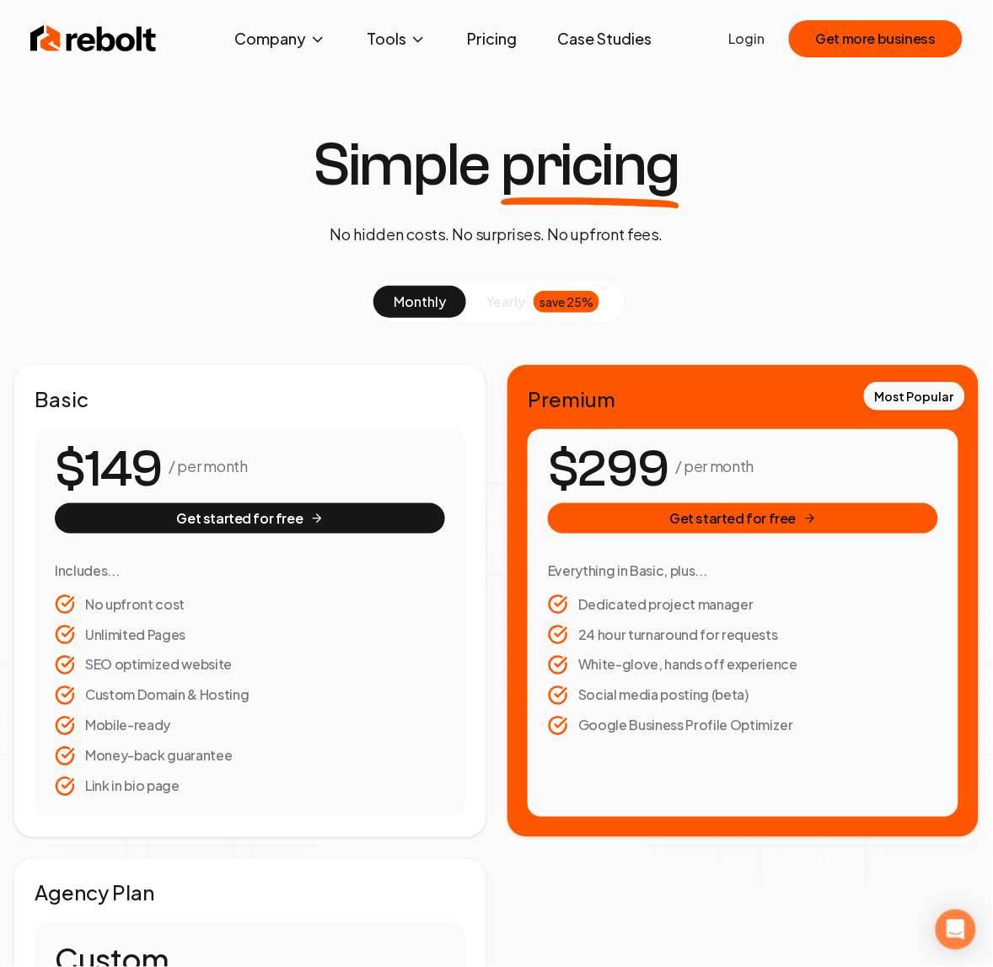
click at [101, 46] on img at bounding box center [93, 39] width 126 height 34
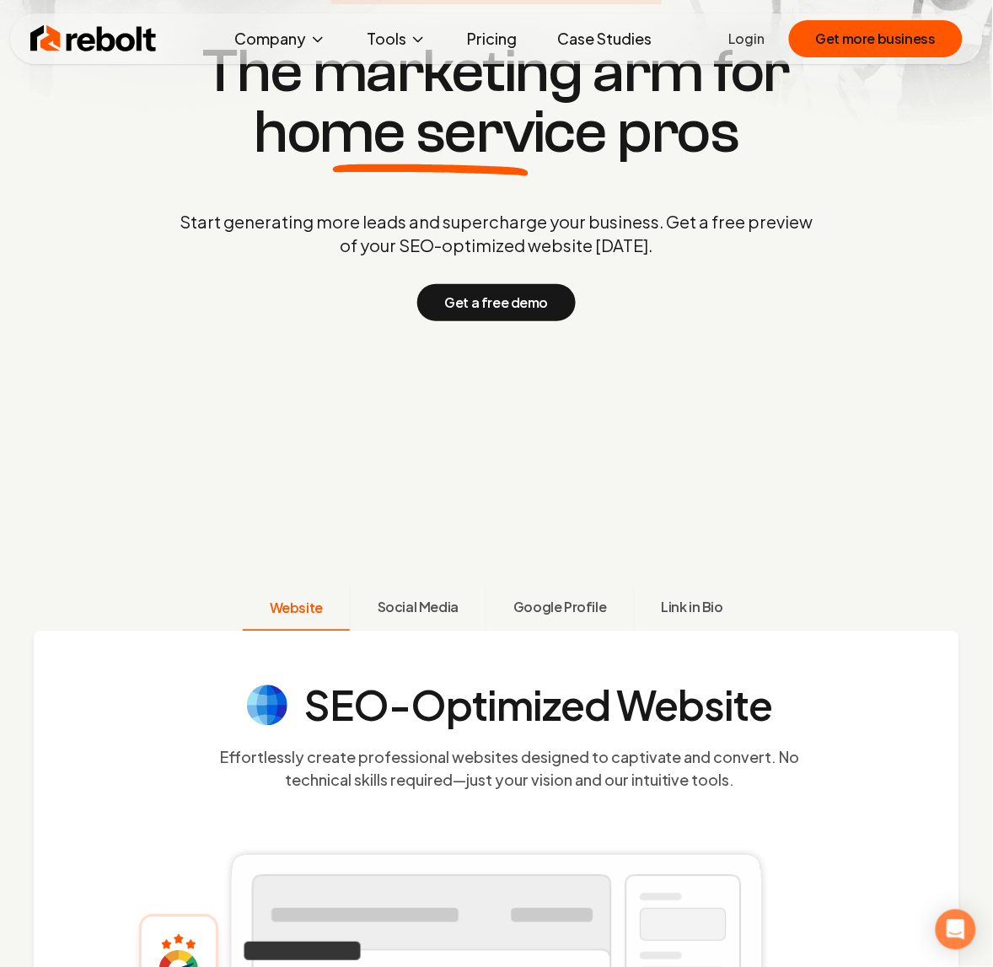
scroll to position [316, 0]
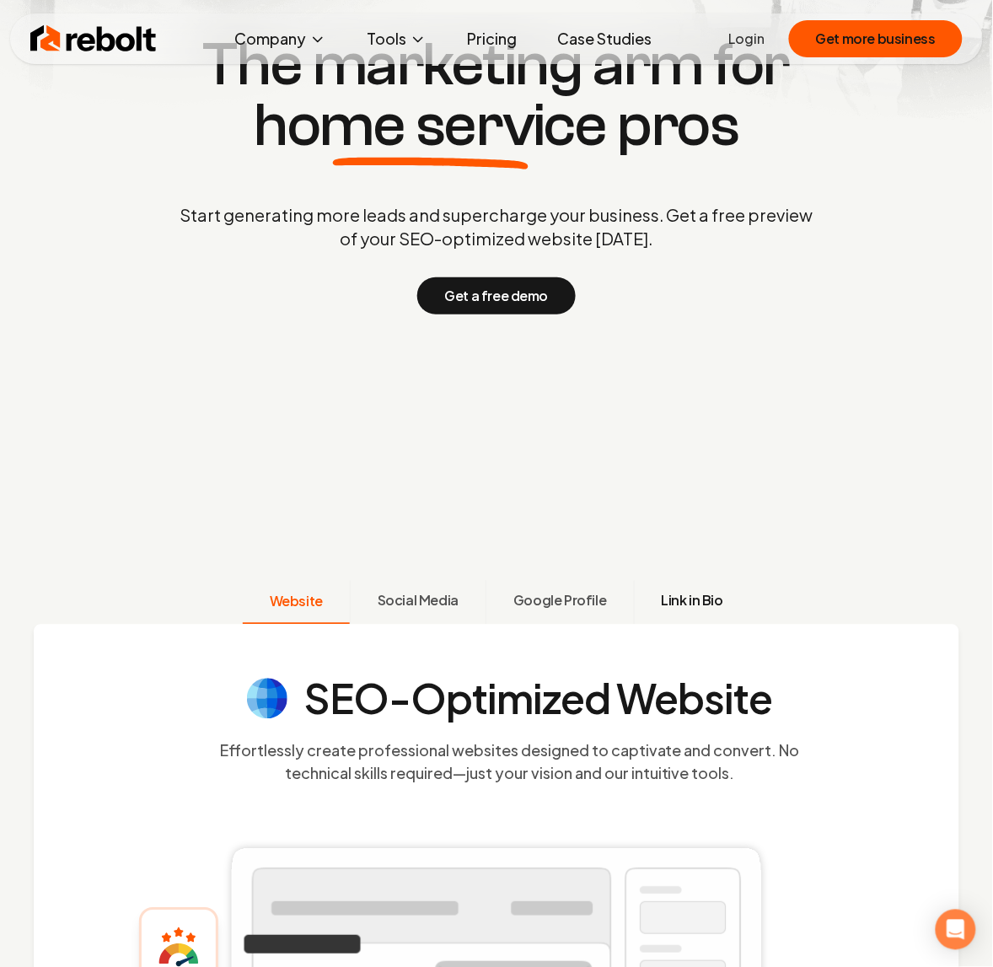
click at [692, 597] on span "Link in Bio" at bounding box center [693, 601] width 62 height 20
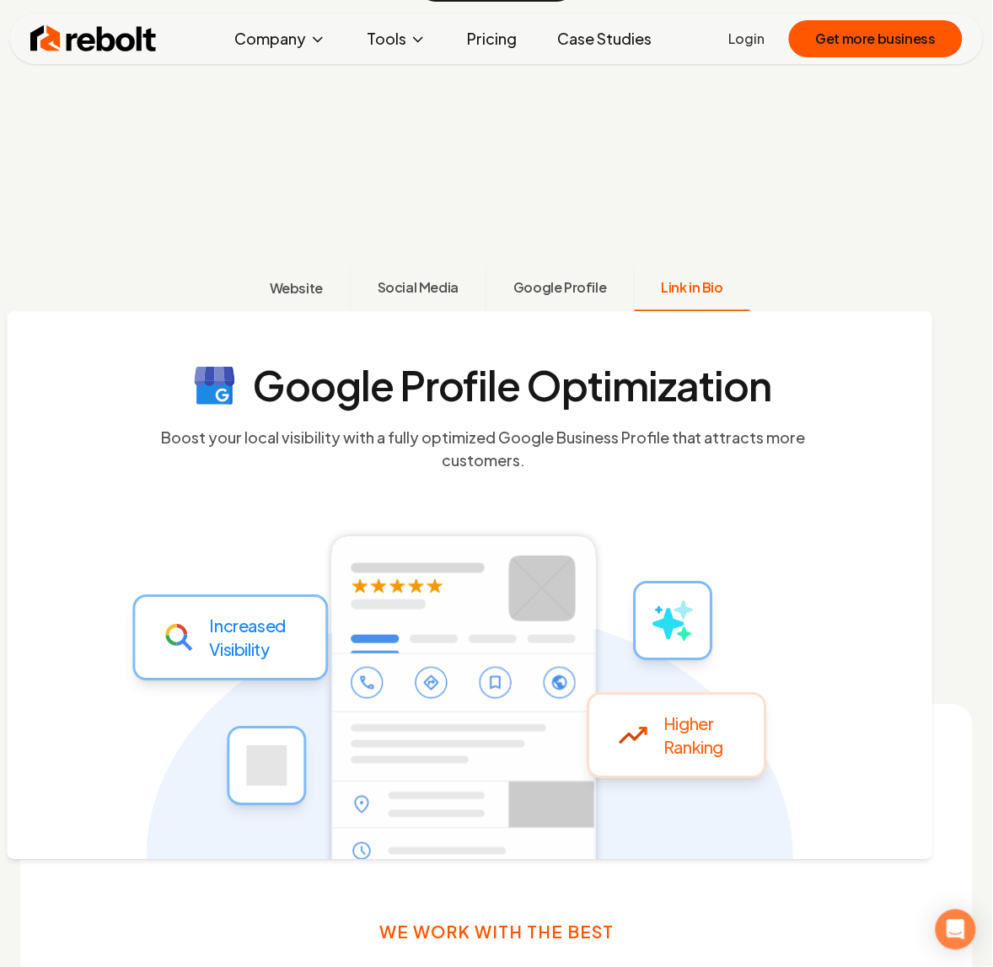
scroll to position [814, 0]
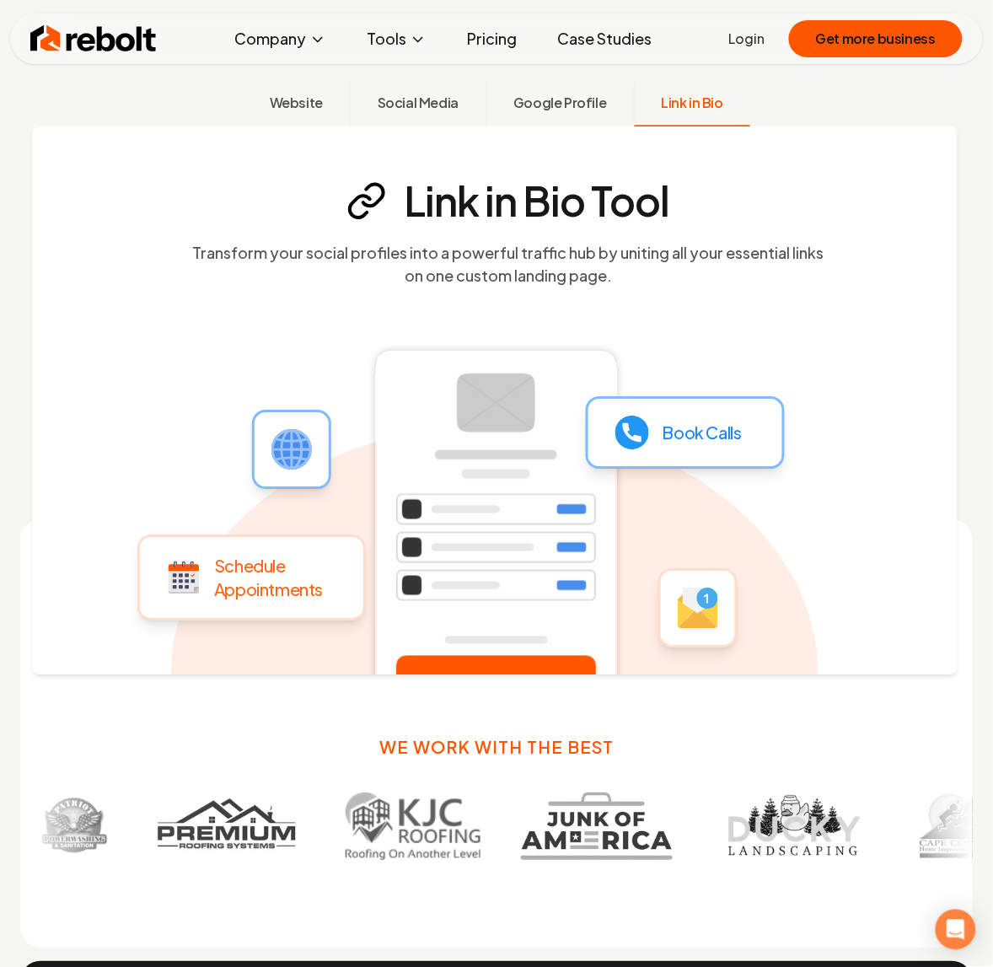
drag, startPoint x: 546, startPoint y: 44, endPoint x: 537, endPoint y: 44, distance: 9.3
click at [545, 44] on link "Case Studies" at bounding box center [604, 39] width 121 height 34
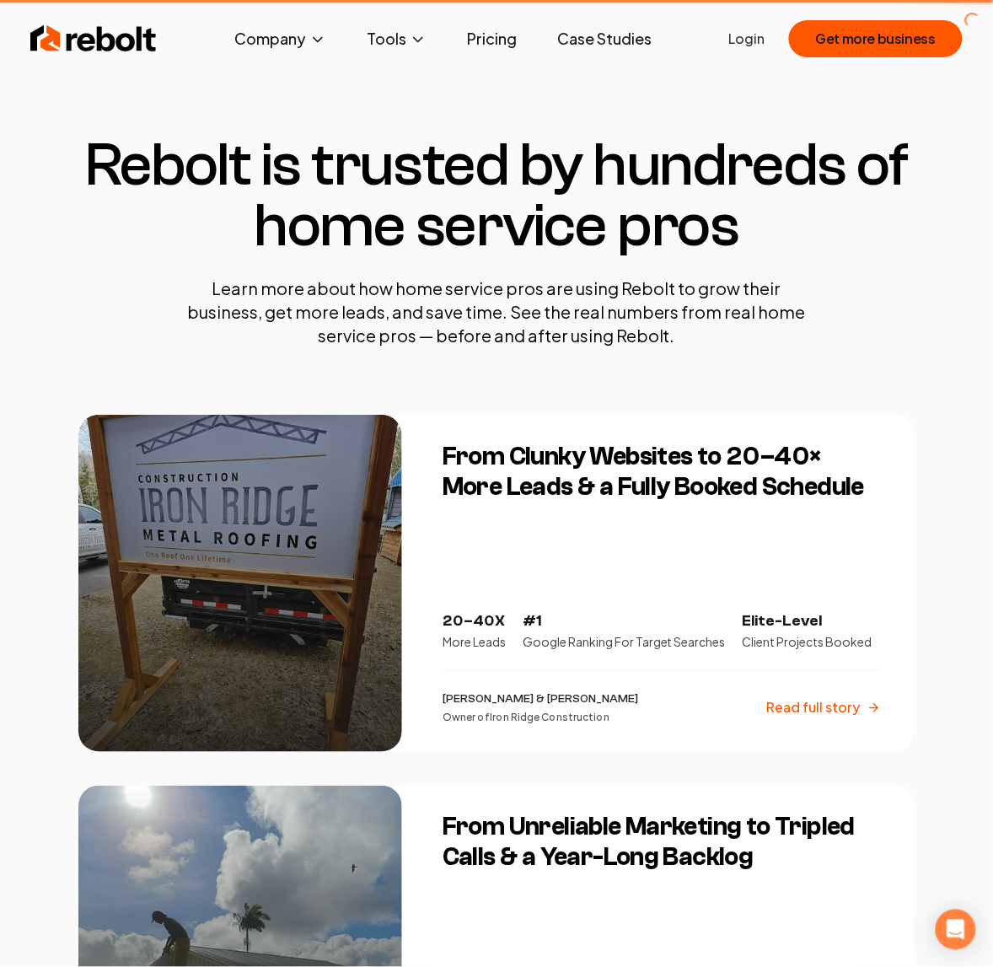
click at [496, 38] on link "Pricing" at bounding box center [492, 39] width 77 height 34
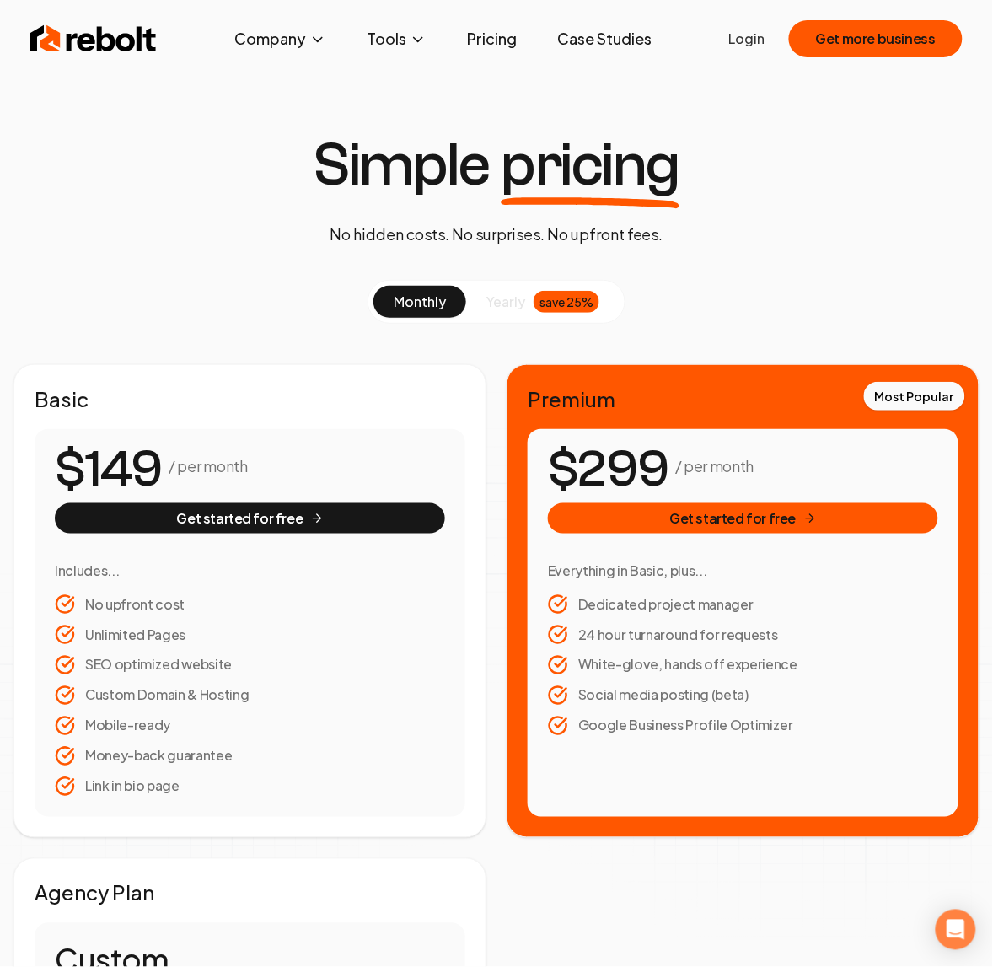
click at [148, 47] on img at bounding box center [93, 39] width 126 height 34
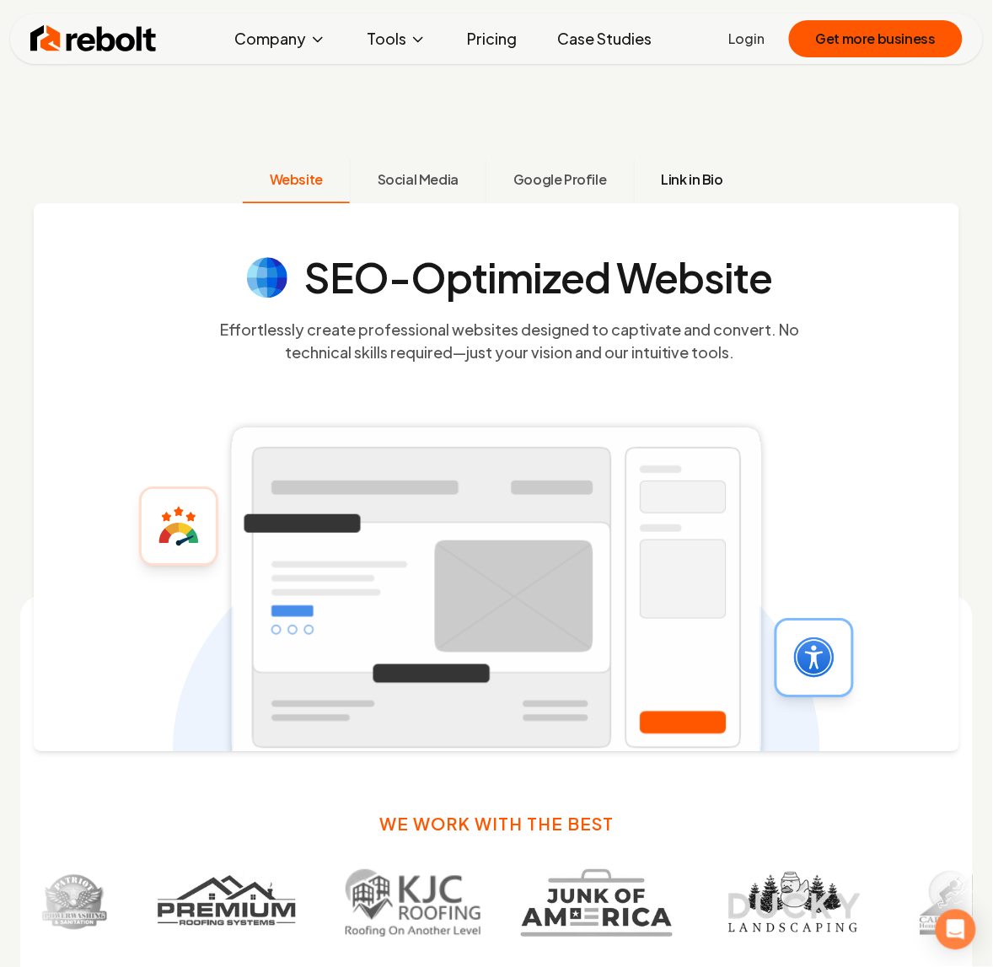
click at [664, 169] on button "Link in Bio" at bounding box center [692, 181] width 117 height 44
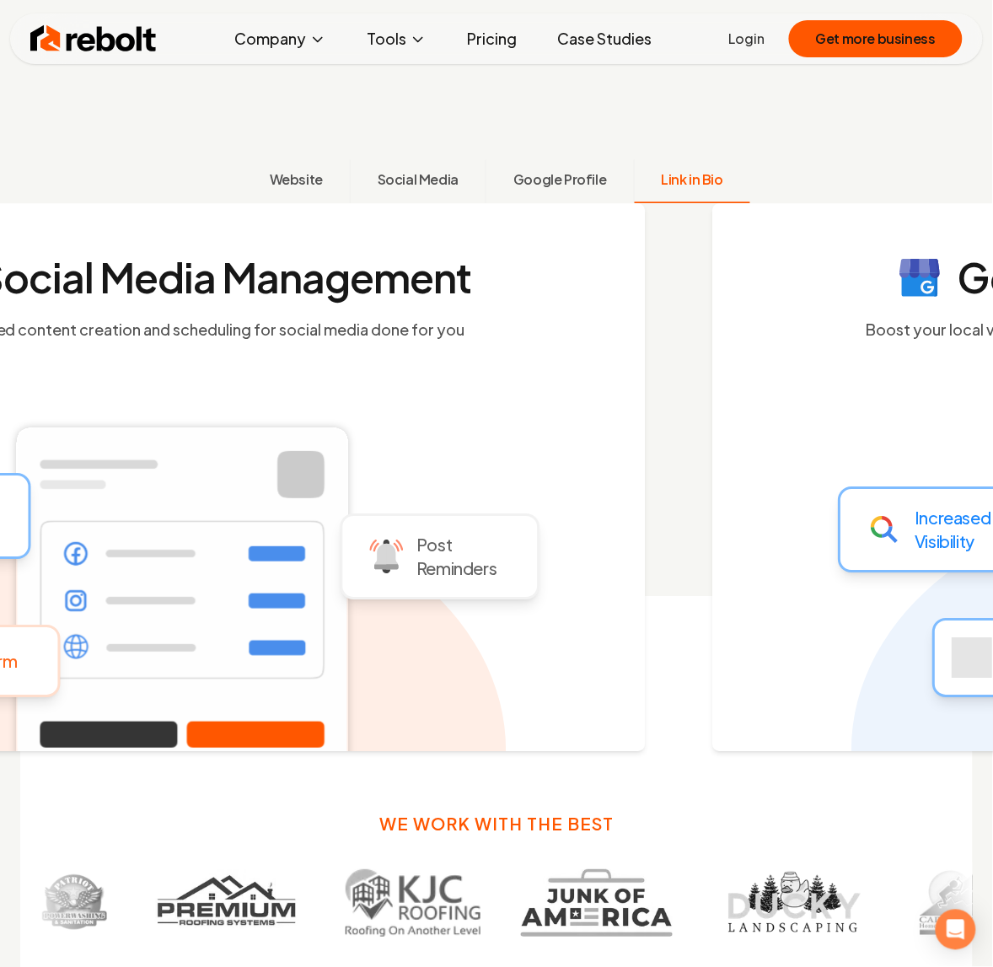
scroll to position [814, 0]
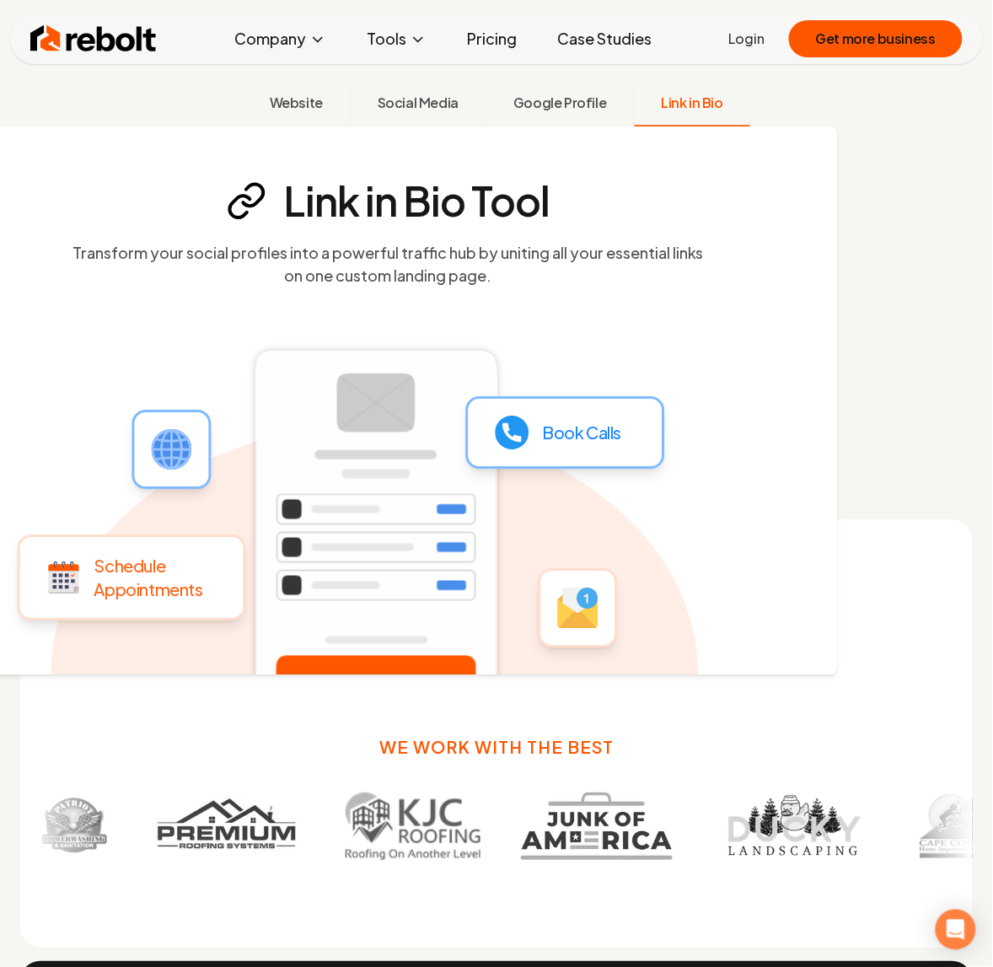
drag, startPoint x: 584, startPoint y: 207, endPoint x: 416, endPoint y: 201, distance: 168.7
click at [415, 202] on h4 "Link in Bio Tool" at bounding box center [417, 200] width 266 height 40
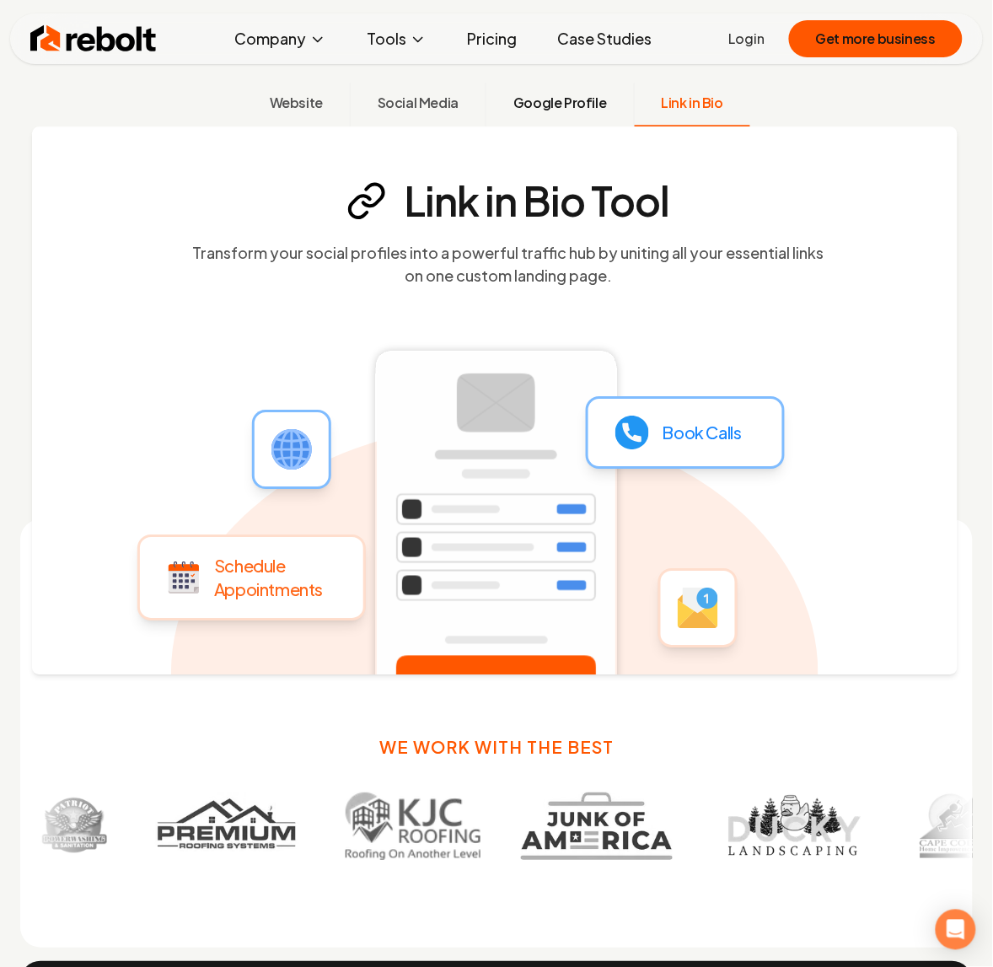
click at [569, 102] on span "Google Profile" at bounding box center [559, 103] width 93 height 20
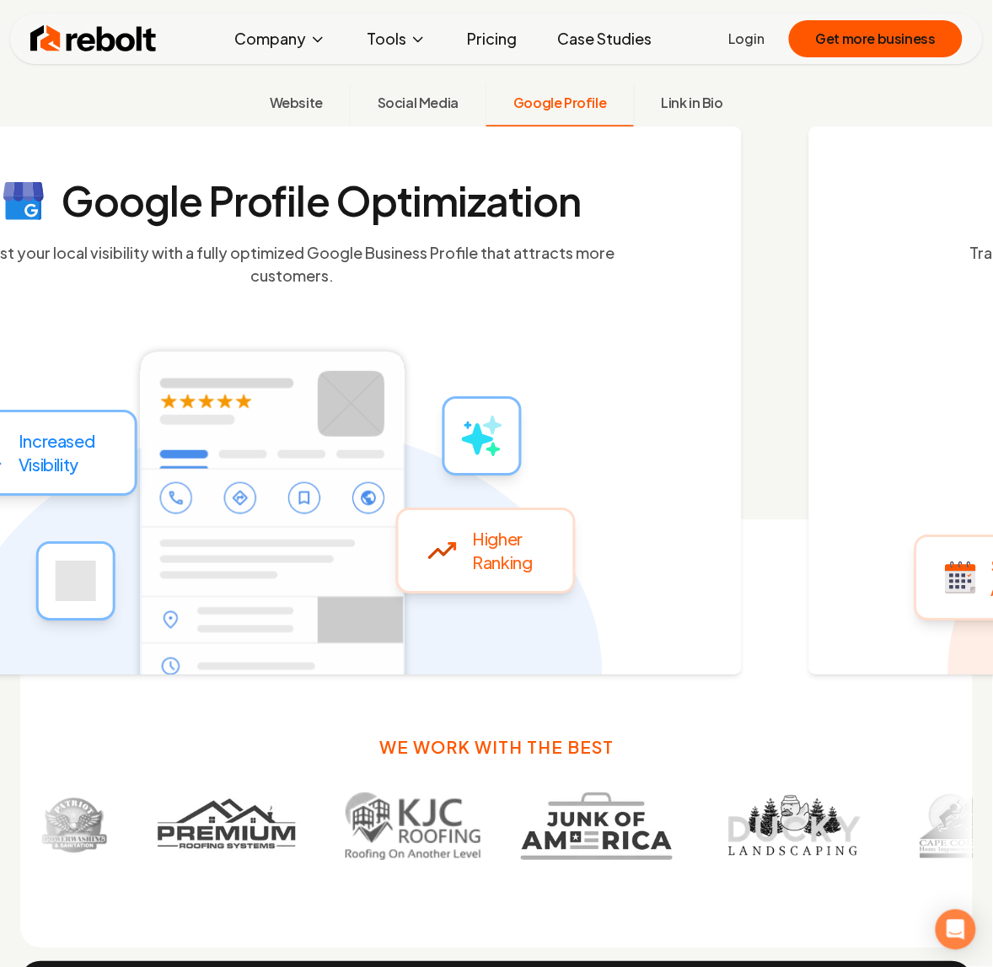
drag, startPoint x: 803, startPoint y: 205, endPoint x: 765, endPoint y: 201, distance: 38.2
click at [722, 201] on section "Google Profile Optimization Boost your local visibility with a fully optimized …" at bounding box center [292, 233] width 858 height 106
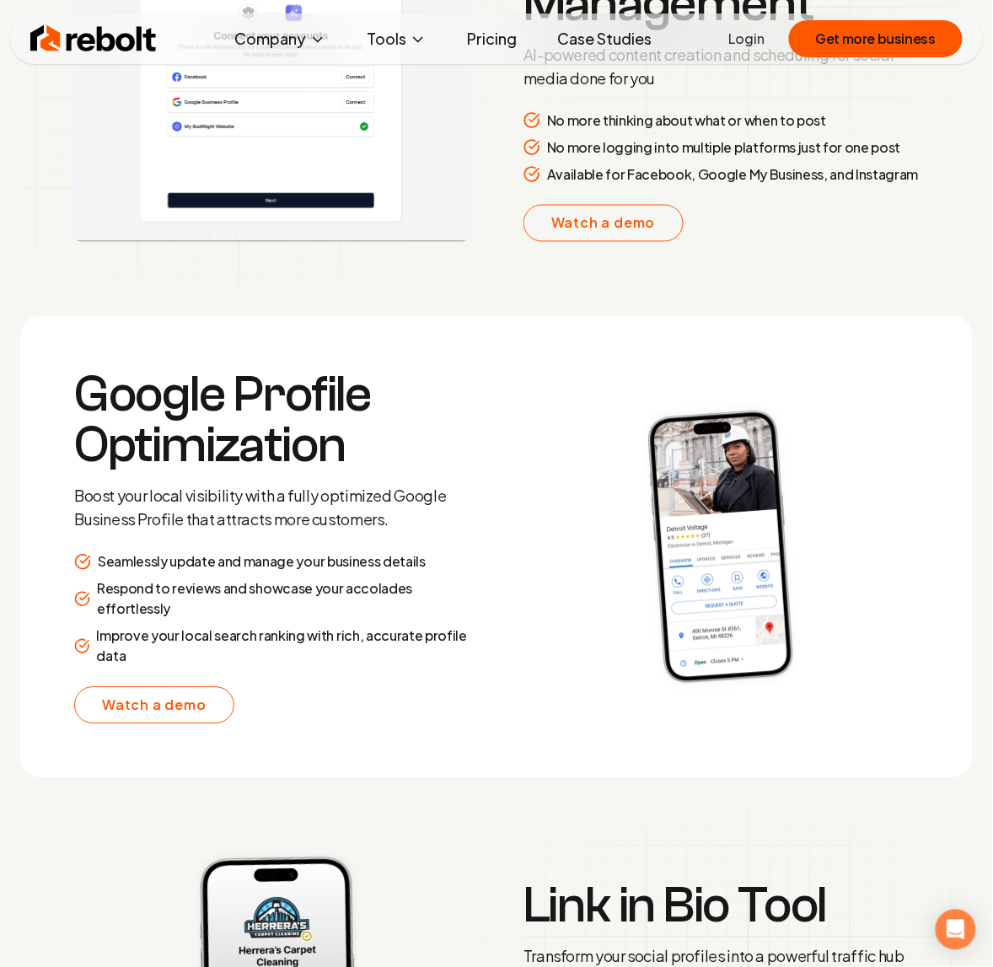
scroll to position [3133, 0]
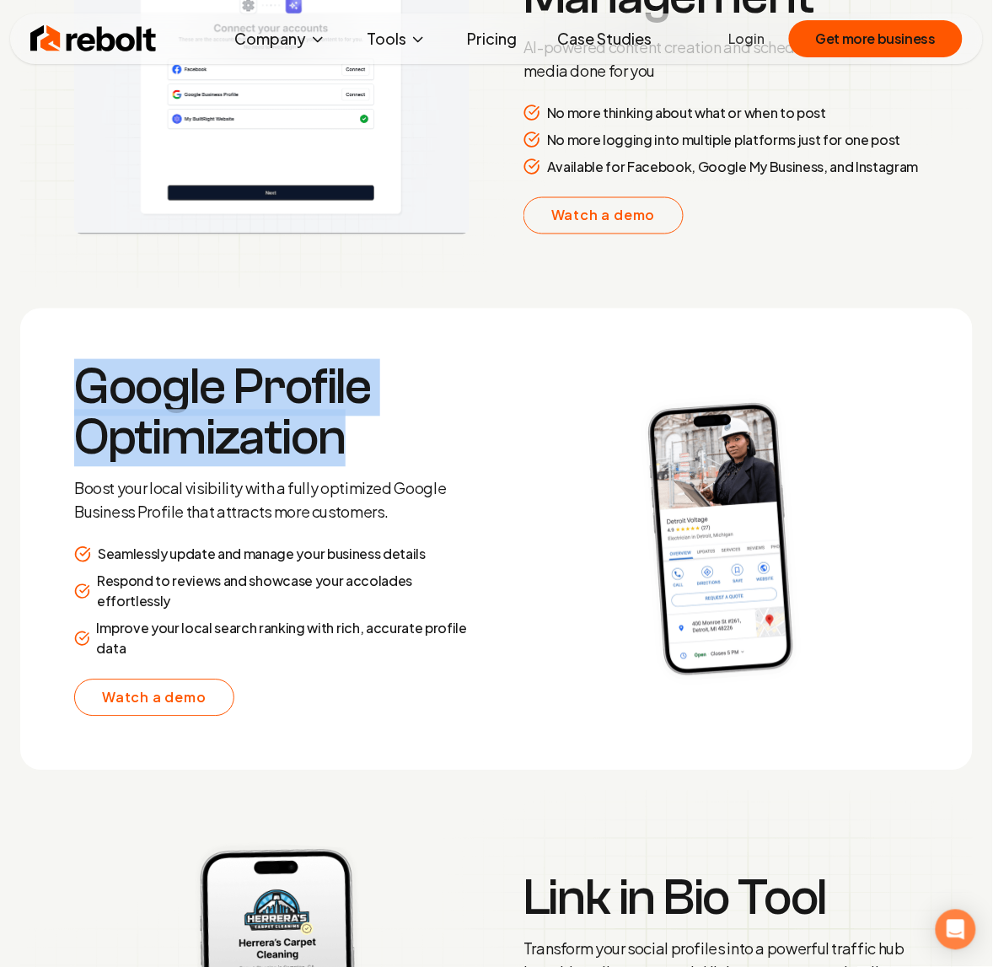
drag, startPoint x: 339, startPoint y: 443, endPoint x: 78, endPoint y: 395, distance: 264.9
click at [78, 395] on h3 "Google Profile Optimization" at bounding box center [271, 412] width 395 height 101
copy h3 "Google Profile Optimization"
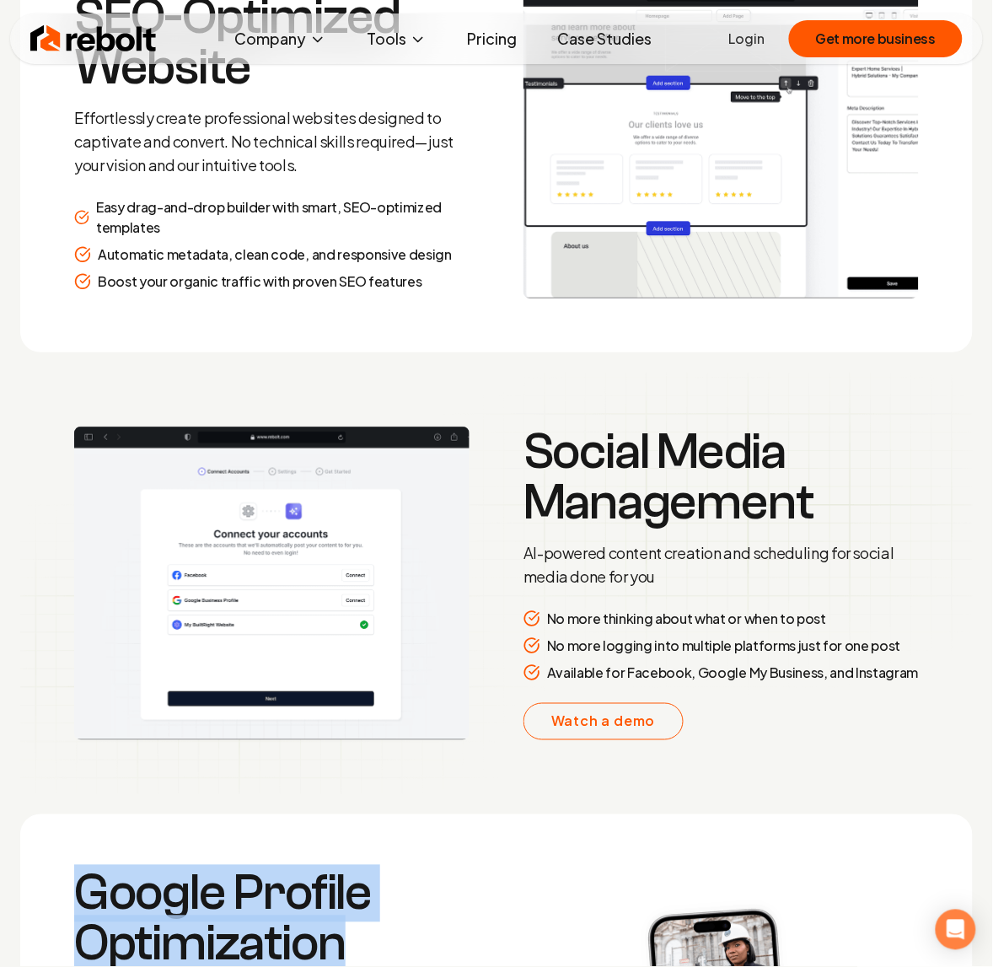
scroll to position [2711, 0]
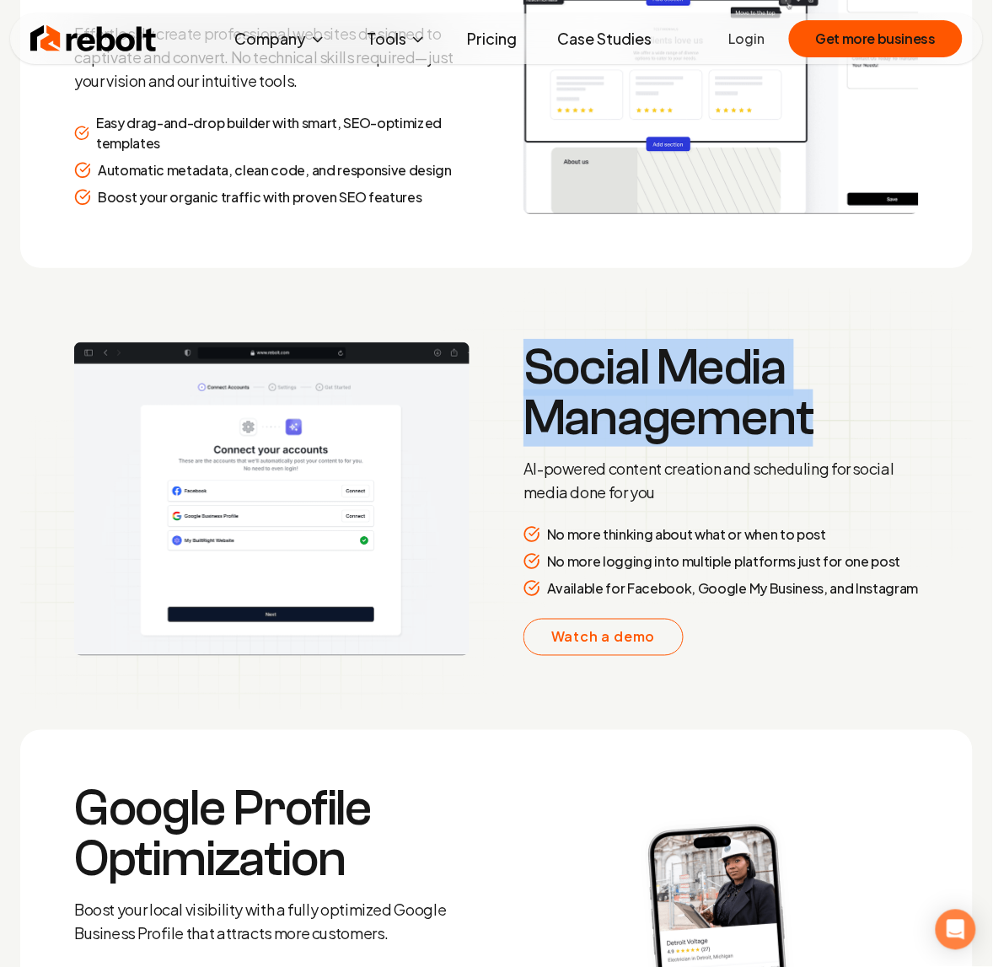
drag, startPoint x: 814, startPoint y: 417, endPoint x: 525, endPoint y: 380, distance: 291.5
click at [525, 380] on h3 "Social Media Management" at bounding box center [720, 392] width 395 height 101
copy h3 "Social Media Management"
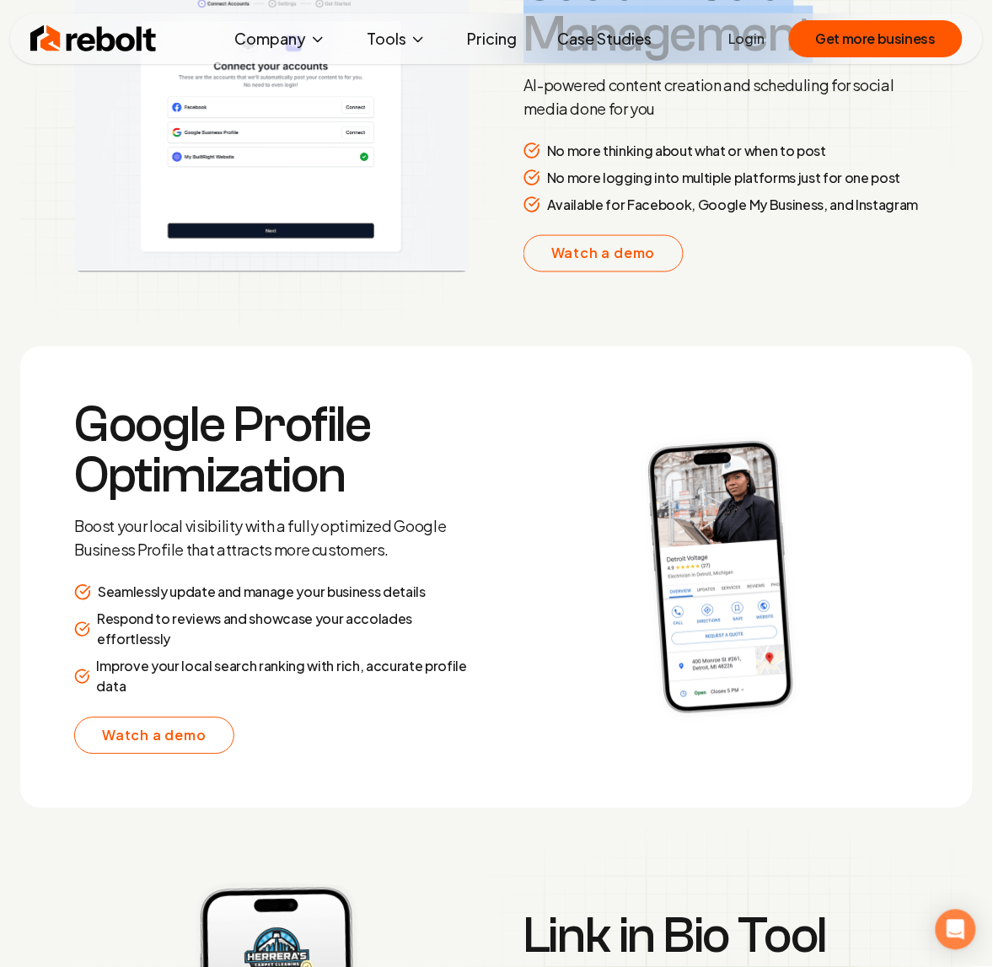
scroll to position [3133, 0]
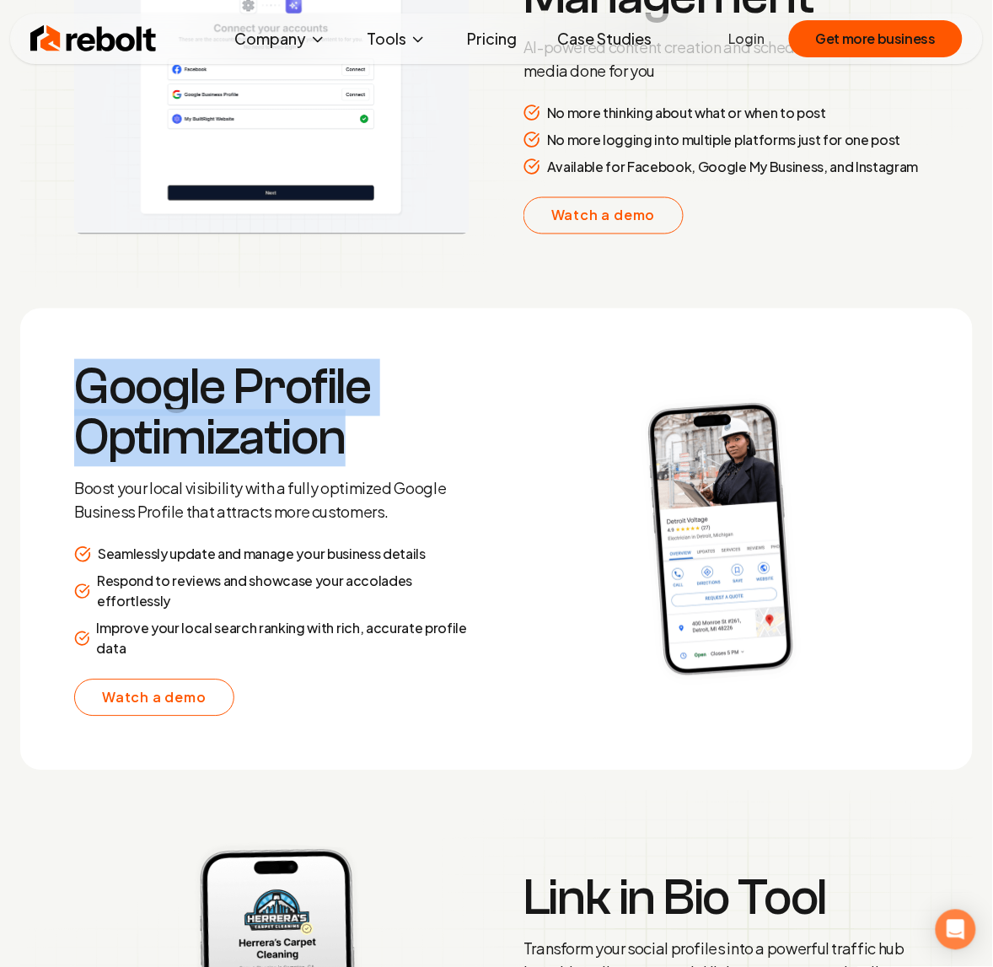
drag, startPoint x: 346, startPoint y: 447, endPoint x: 51, endPoint y: 400, distance: 297.8
click at [51, 400] on section "Google Profile Optimization Boost your local visibility with a fully optimized …" at bounding box center [496, 540] width 953 height 462
copy h3 "Google Profile Optimization"
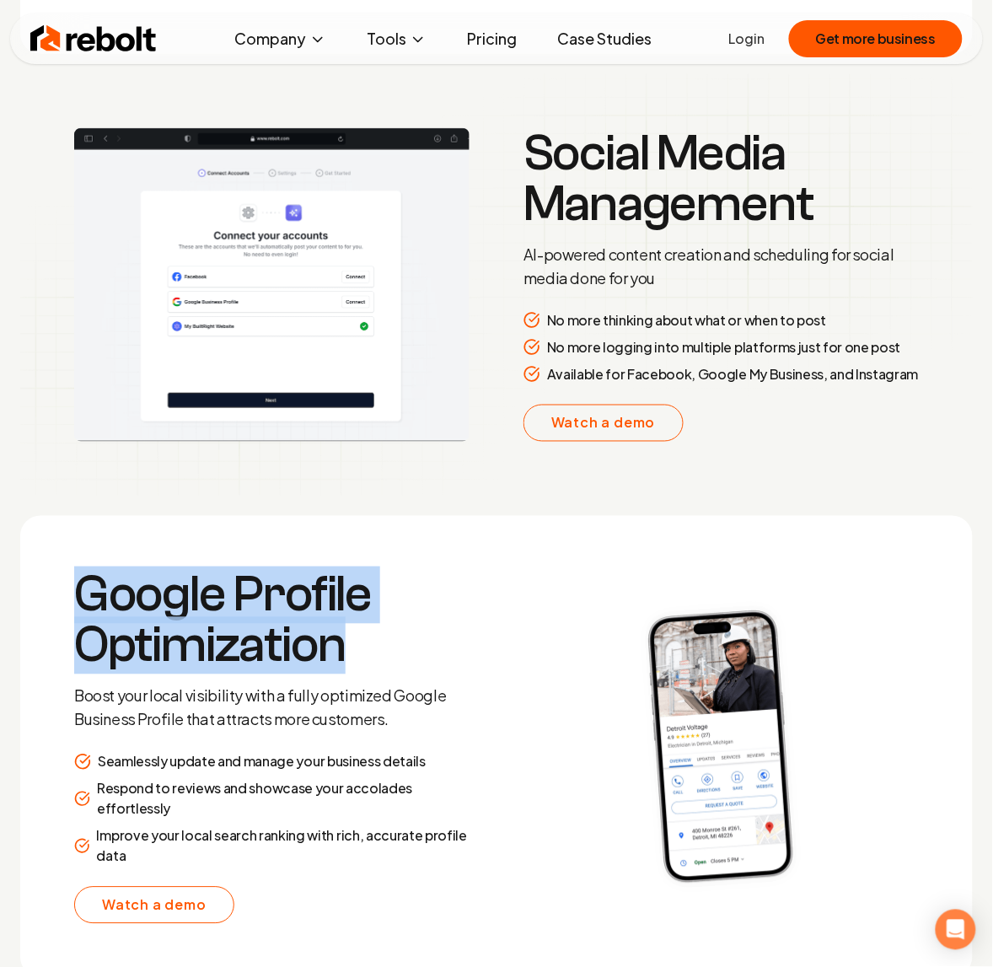
scroll to position [2922, 0]
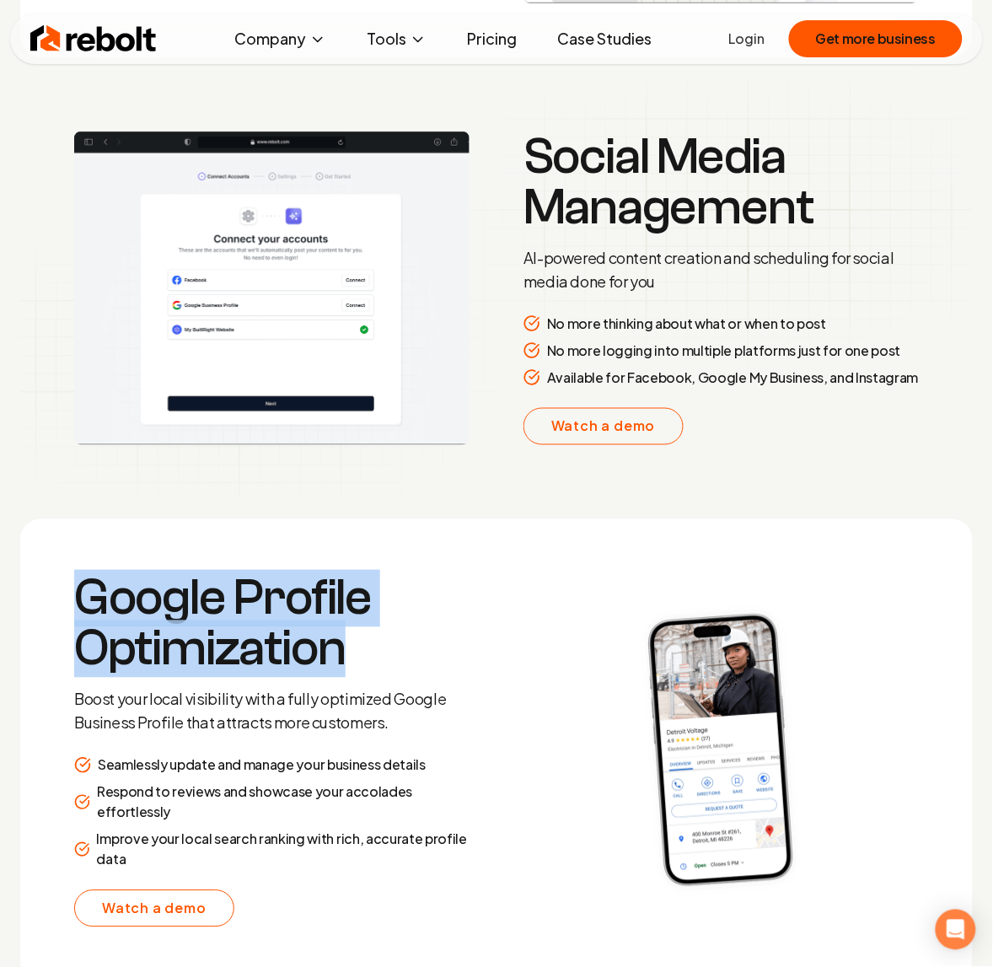
click at [378, 609] on h3 "Google Profile Optimization" at bounding box center [271, 623] width 395 height 101
click at [357, 662] on h3 "Google Profile Optimization" at bounding box center [271, 623] width 395 height 101
drag, startPoint x: 369, startPoint y: 658, endPoint x: 40, endPoint y: 604, distance: 333.0
click at [40, 604] on section "Google Profile Optimization Boost your local visibility with a fully optimized …" at bounding box center [496, 750] width 953 height 462
copy h3 "Google Profile Optimization"
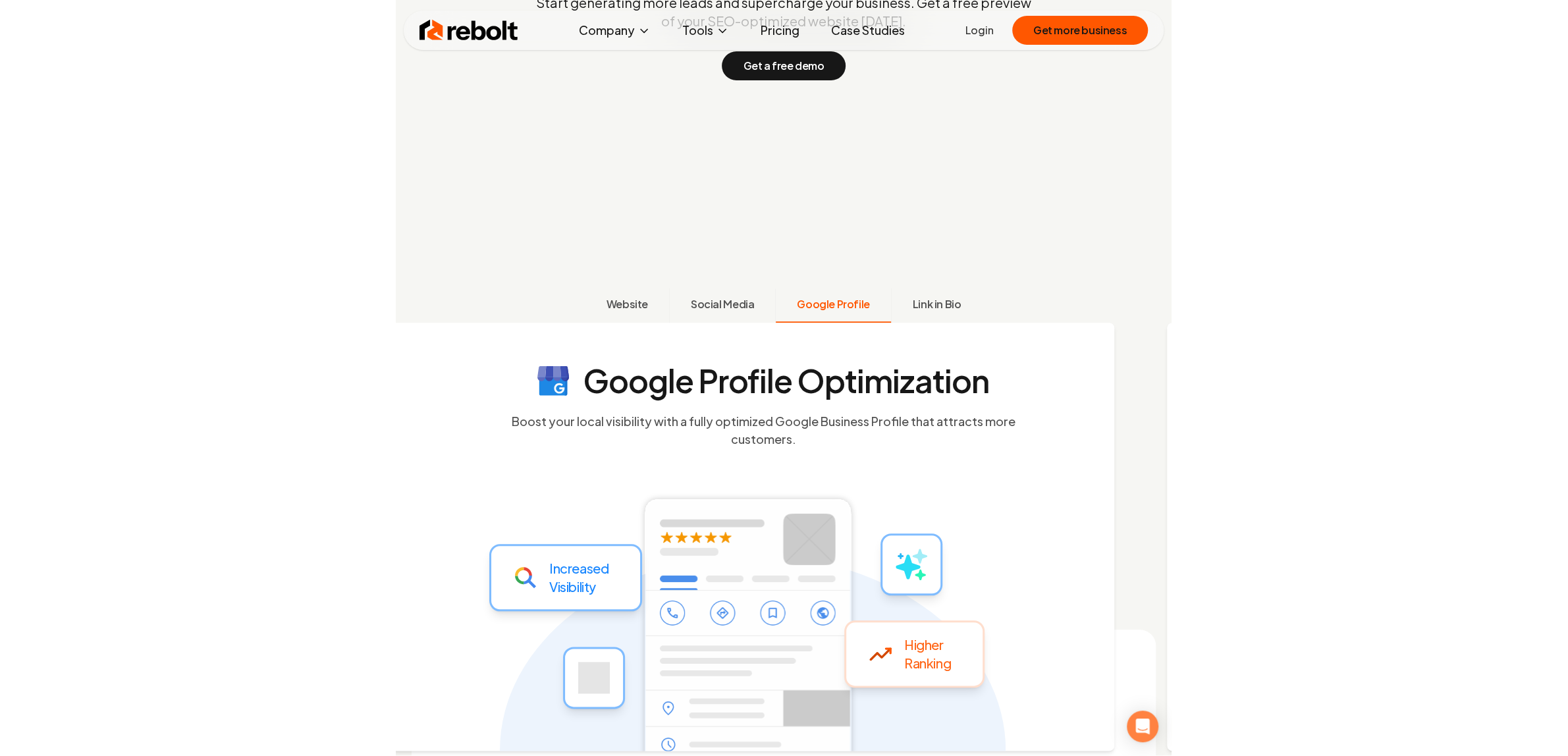
scroll to position [412, 0]
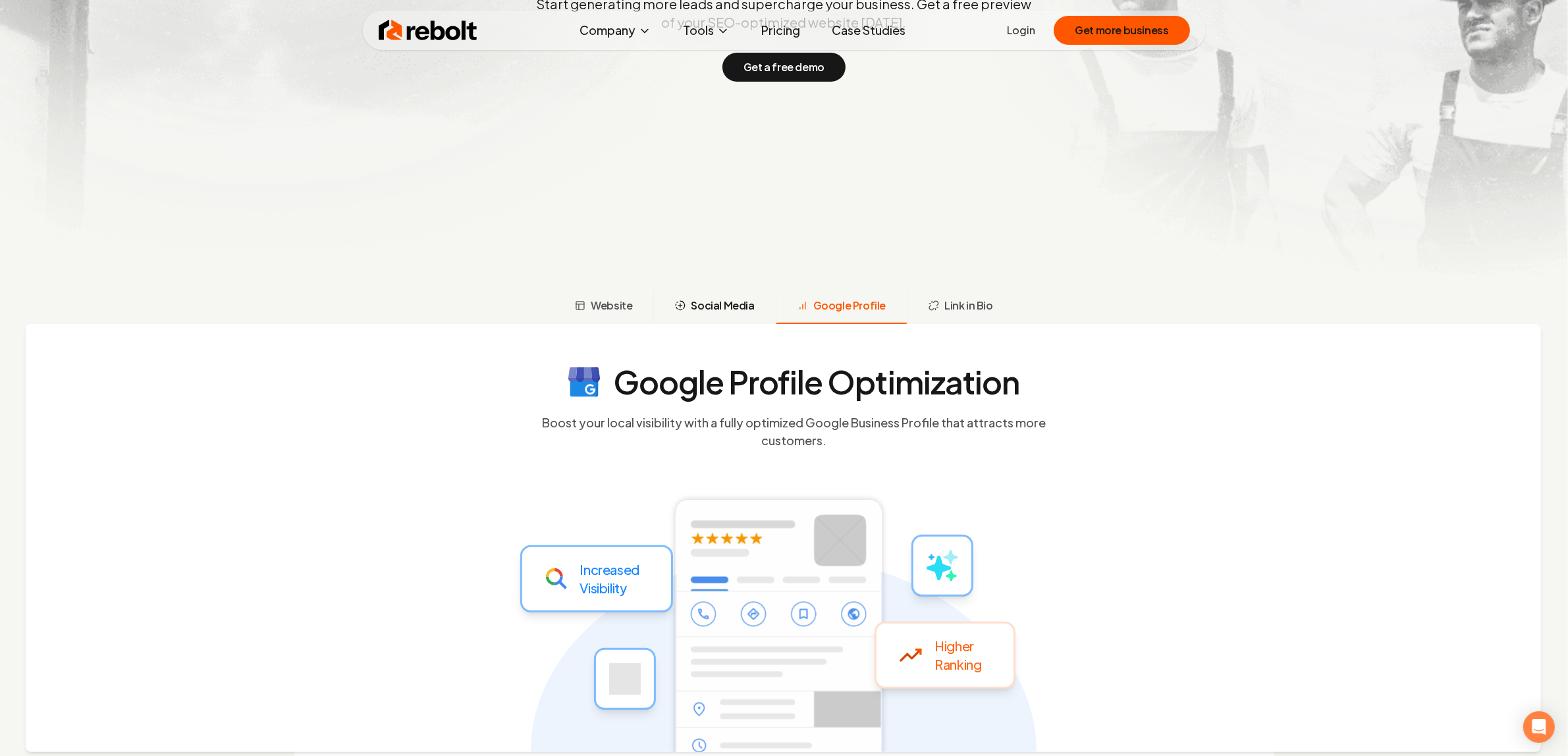
click at [712, 315] on button "Social Media" at bounding box center [714, 307] width 122 height 34
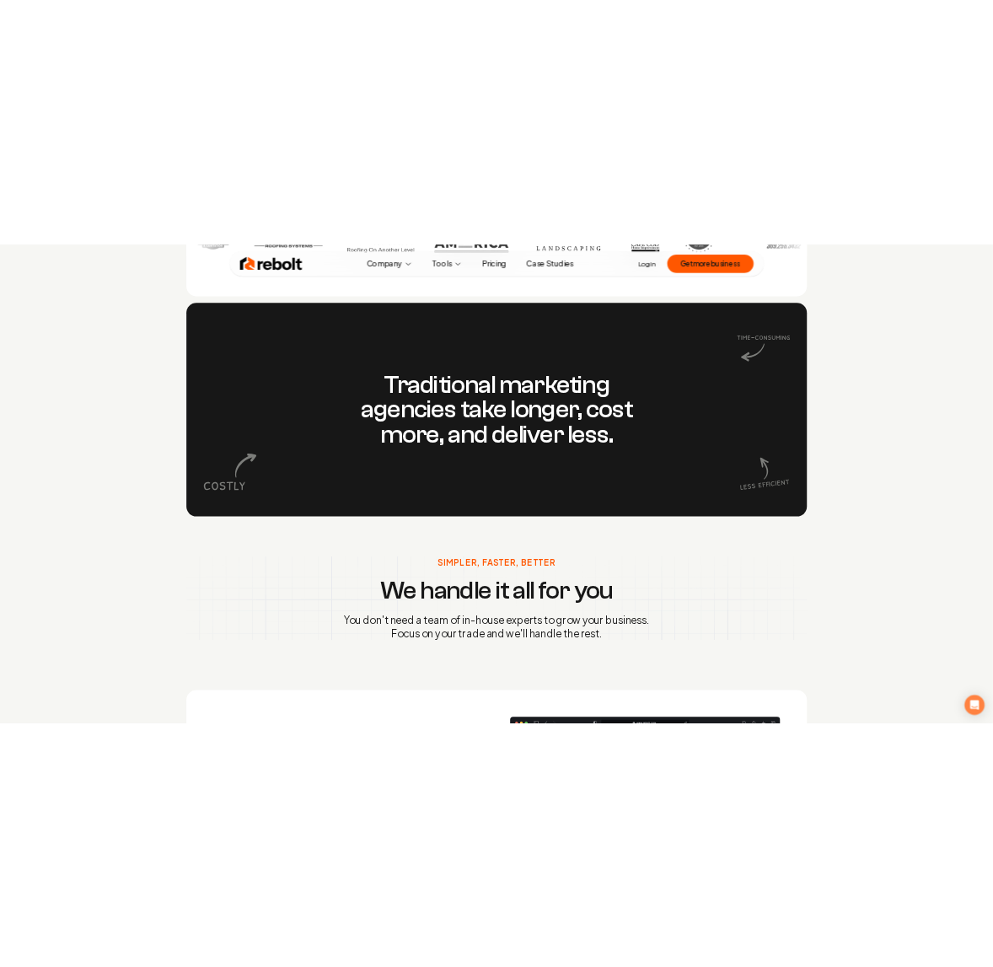
scroll to position [1657, 0]
